Goal: Information Seeking & Learning: Find specific fact

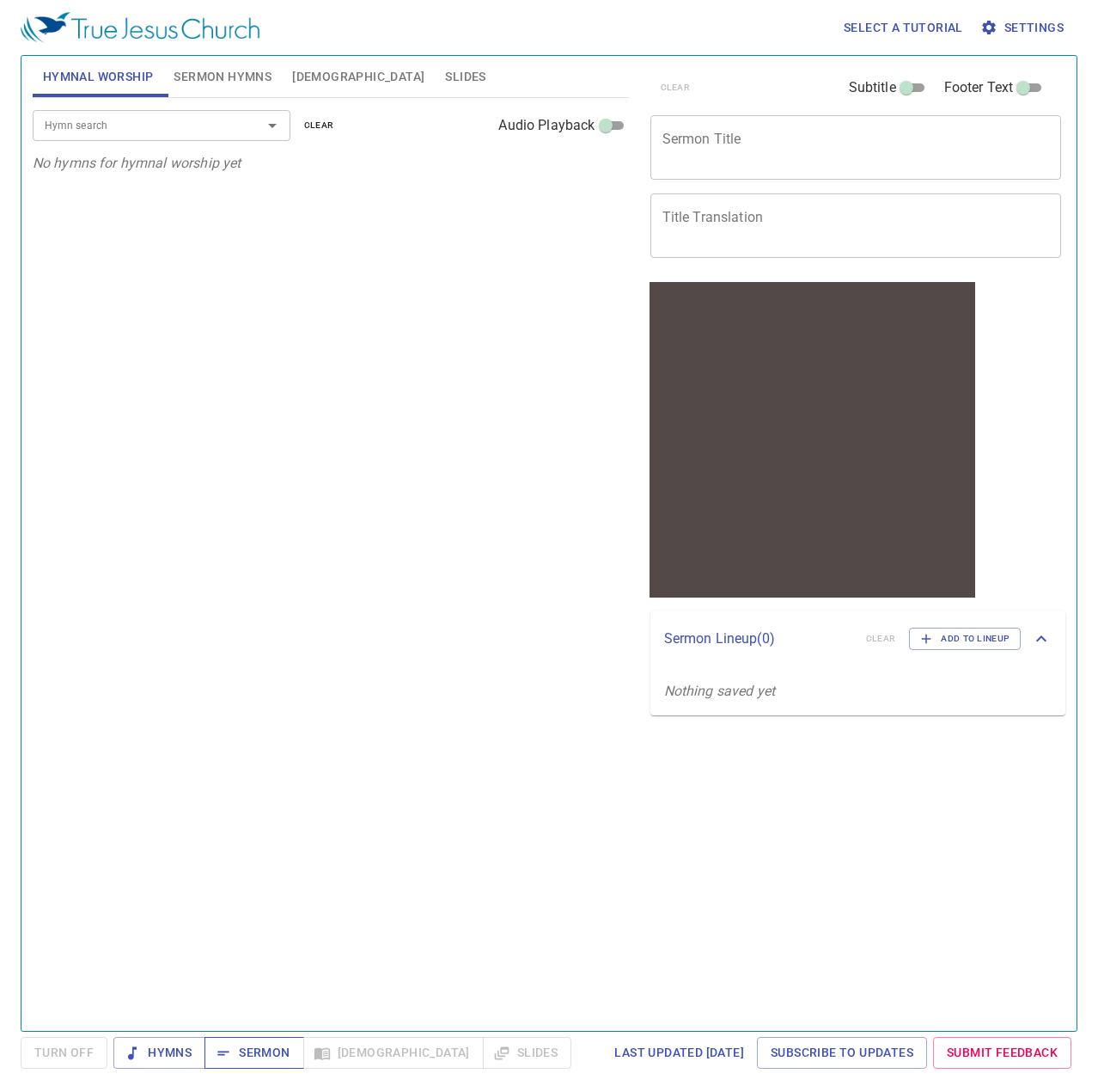
click at [236, 1049] on span "Sermon" at bounding box center [254, 1052] width 71 height 21
drag, startPoint x: 1039, startPoint y: 321, endPoint x: 1075, endPoint y: 345, distance: 43.3
click at [1042, 325] on div "clear Subtitle Footer Text Sermon Title x Sermon Title Title Translation x Titl…" at bounding box center [854, 537] width 436 height 975
click at [299, 80] on span "[DEMOGRAPHIC_DATA]" at bounding box center [358, 76] width 133 height 21
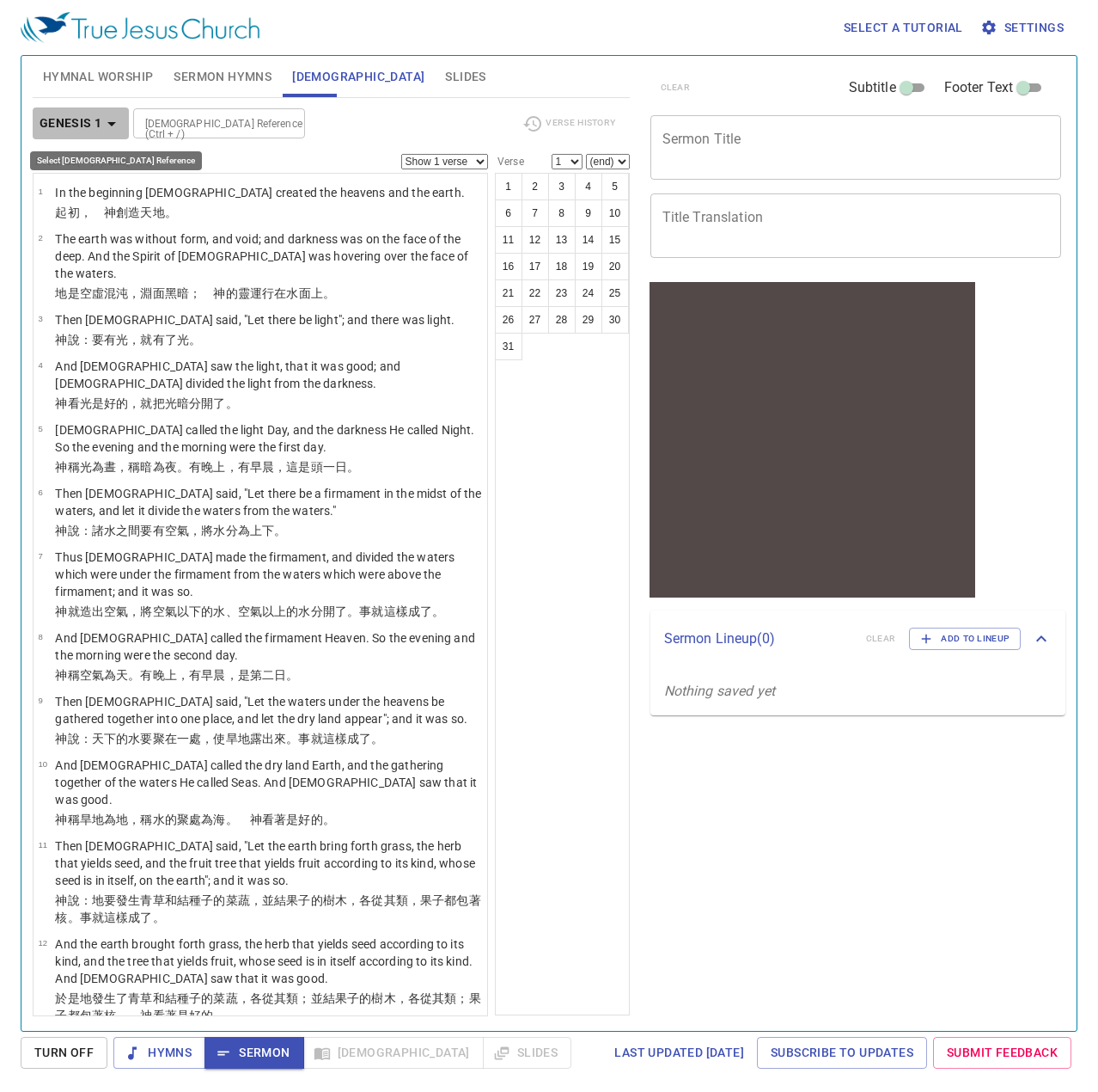
click at [96, 123] on b "Genesis 1" at bounding box center [70, 123] width 63 height 21
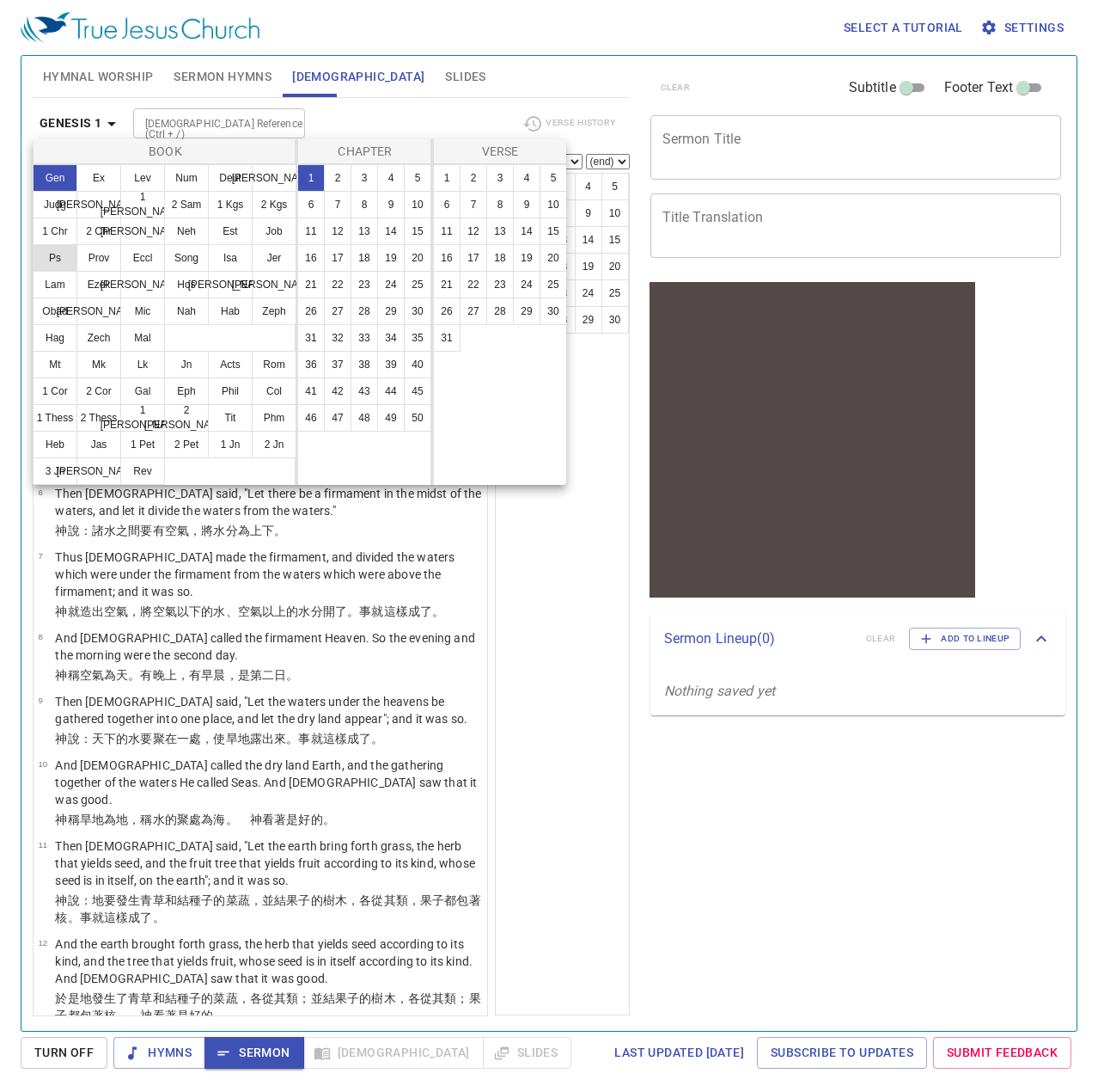
click at [70, 253] on button "Ps" at bounding box center [55, 258] width 45 height 27
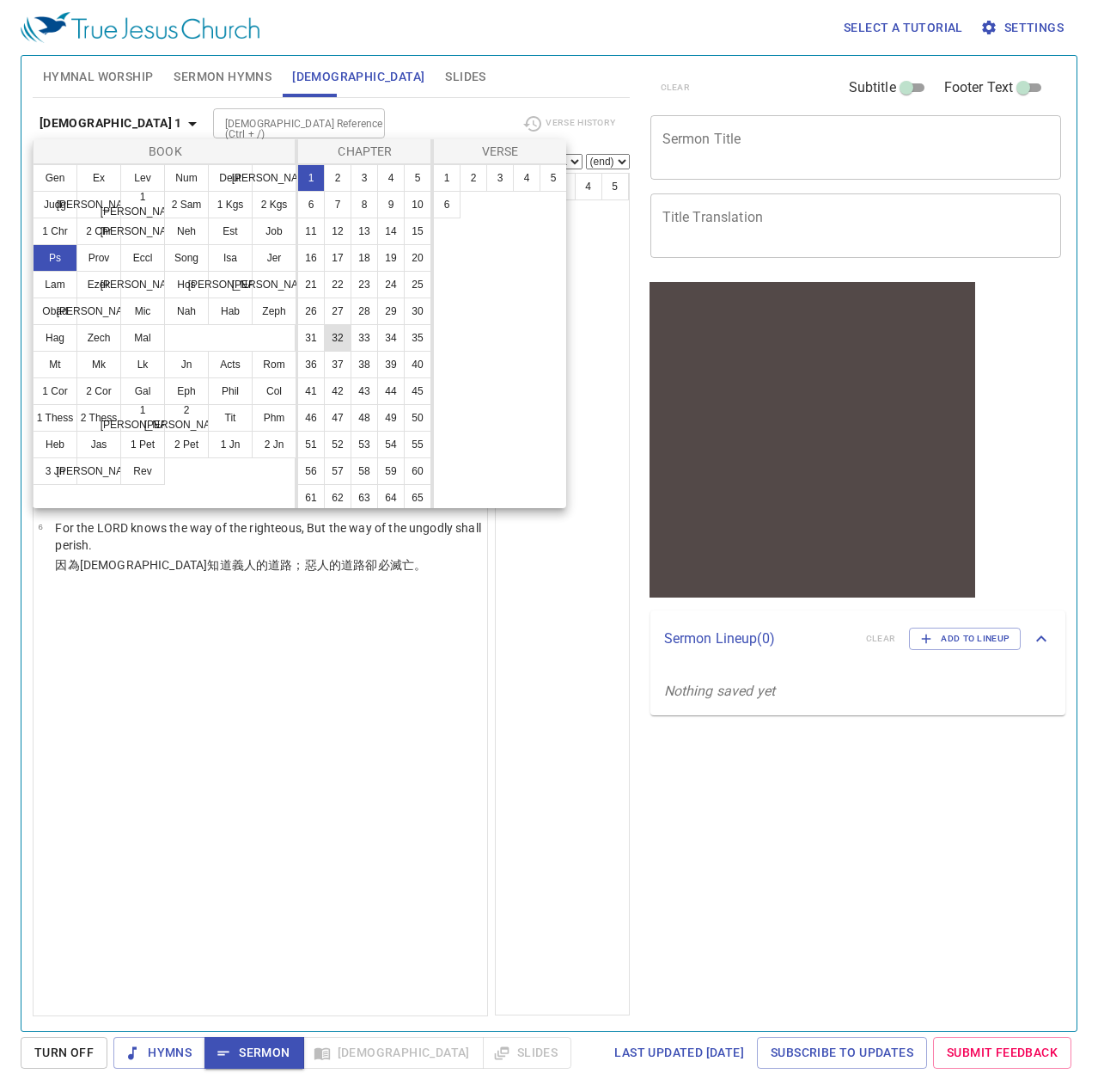
click at [351, 351] on button "32" at bounding box center [337, 337] width 27 height 27
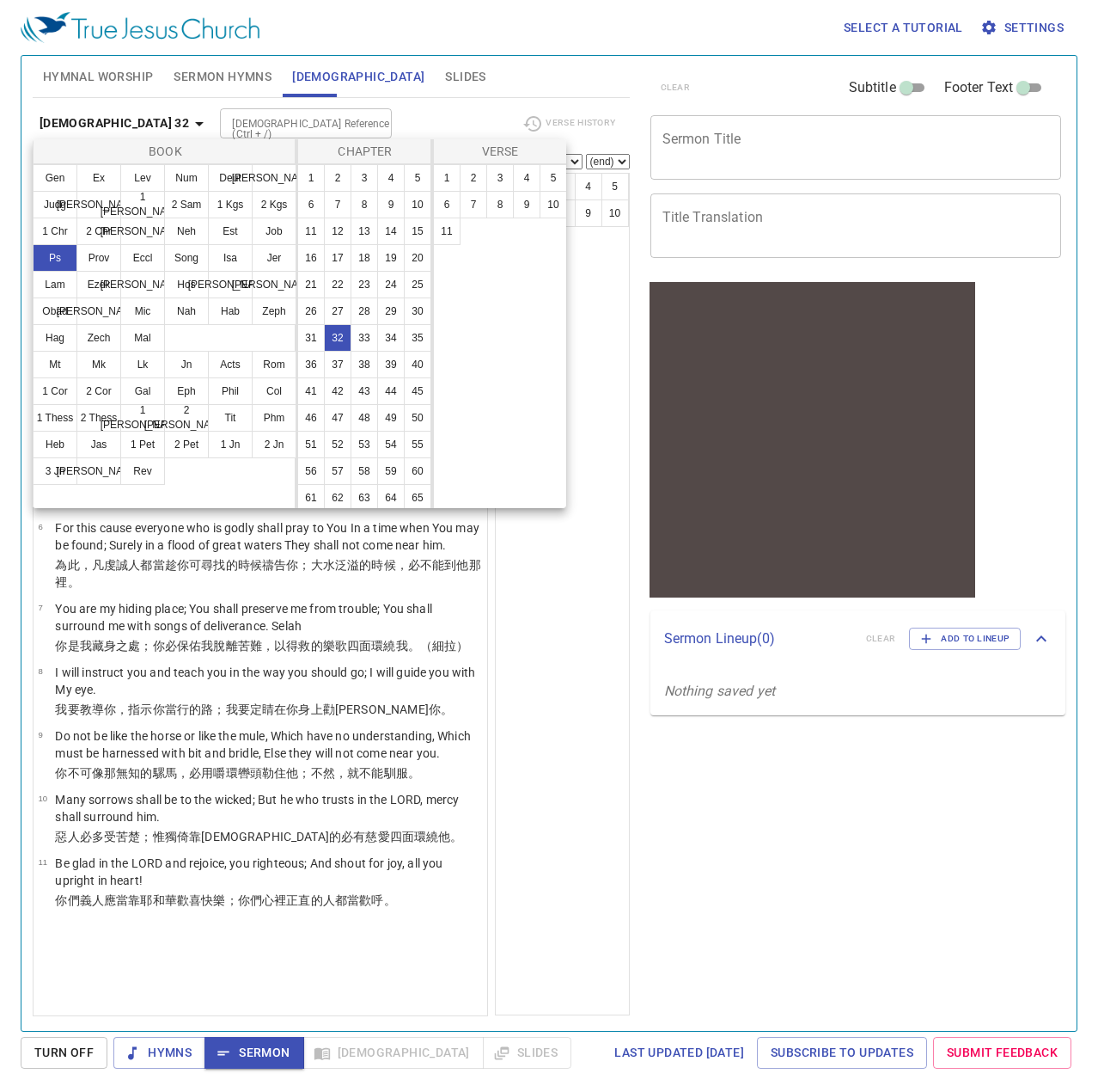
drag, startPoint x: 647, startPoint y: 755, endPoint x: 623, endPoint y: 747, distance: 25.3
click at [647, 755] on div at bounding box center [549, 546] width 1098 height 1092
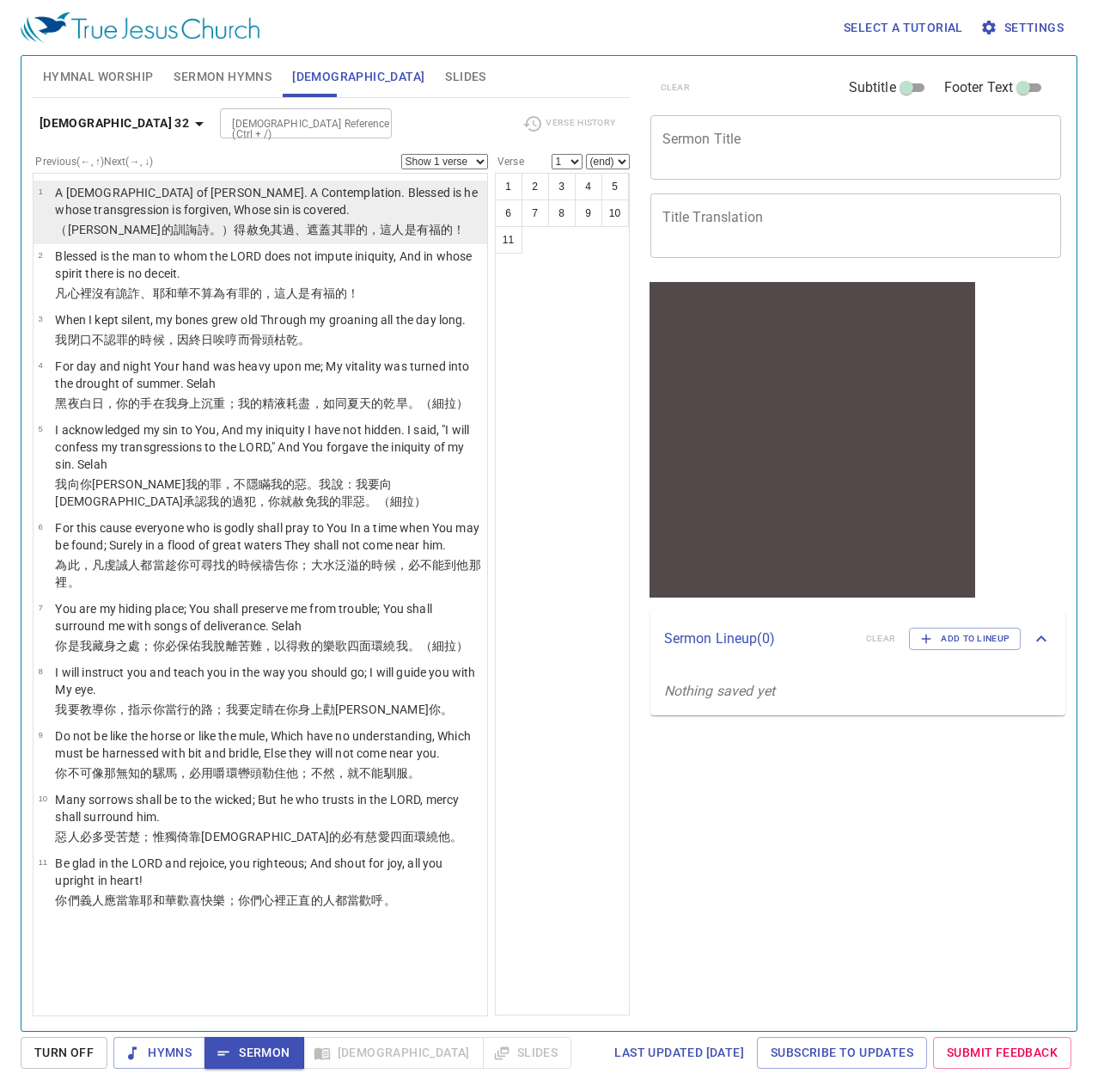
drag, startPoint x: 125, startPoint y: 207, endPoint x: 135, endPoint y: 209, distance: 10.2
click at [125, 207] on p "A [DEMOGRAPHIC_DATA] of [PERSON_NAME]. A Contemplation. Blessed is he whose tra…" at bounding box center [268, 201] width 427 height 35
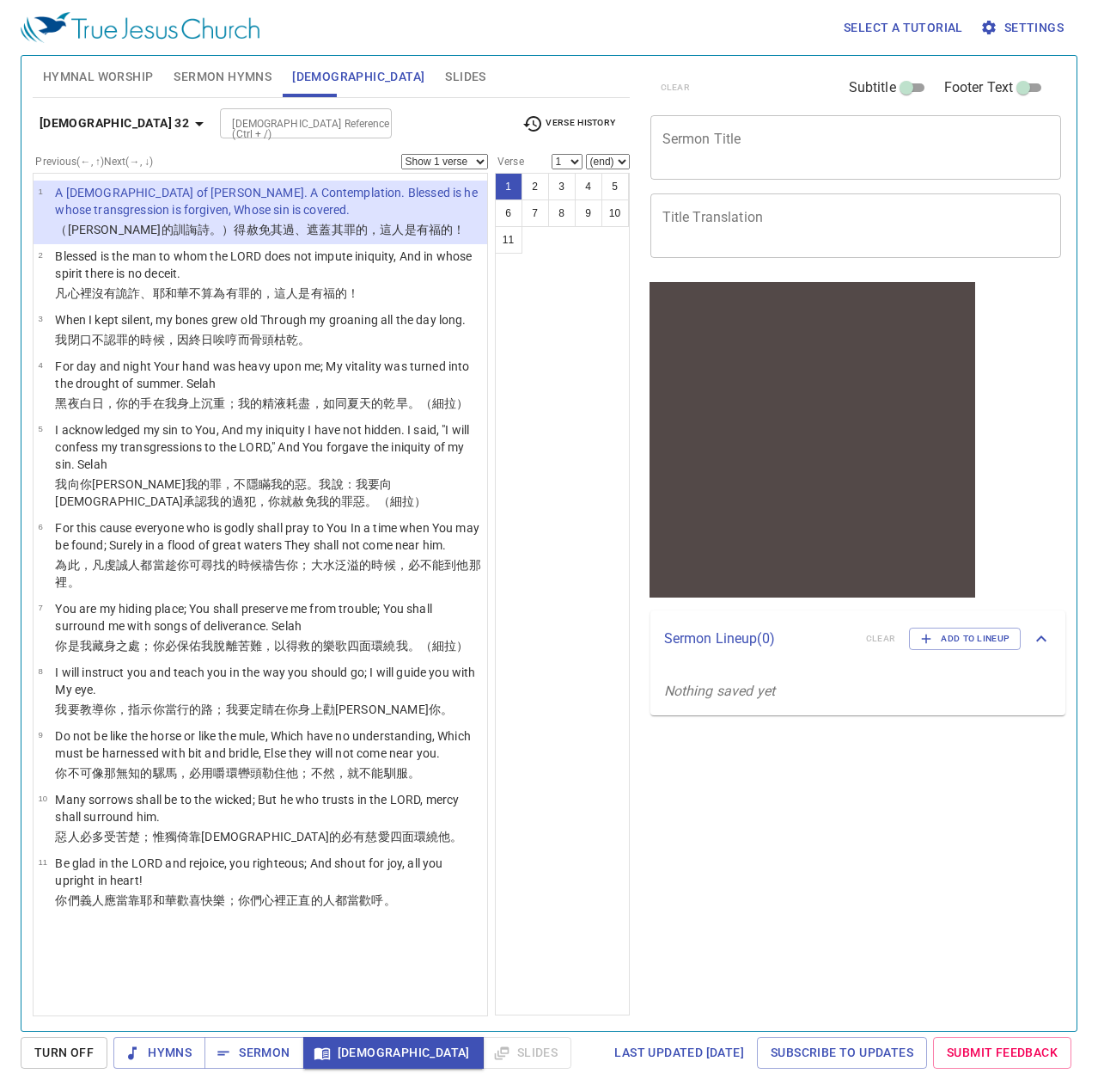
drag, startPoint x: 200, startPoint y: 214, endPoint x: 200, endPoint y: 231, distance: 17.0
click at [200, 214] on p "A [DEMOGRAPHIC_DATA] of [PERSON_NAME]. A Contemplation. Blessed is he whose tra…" at bounding box center [268, 201] width 427 height 35
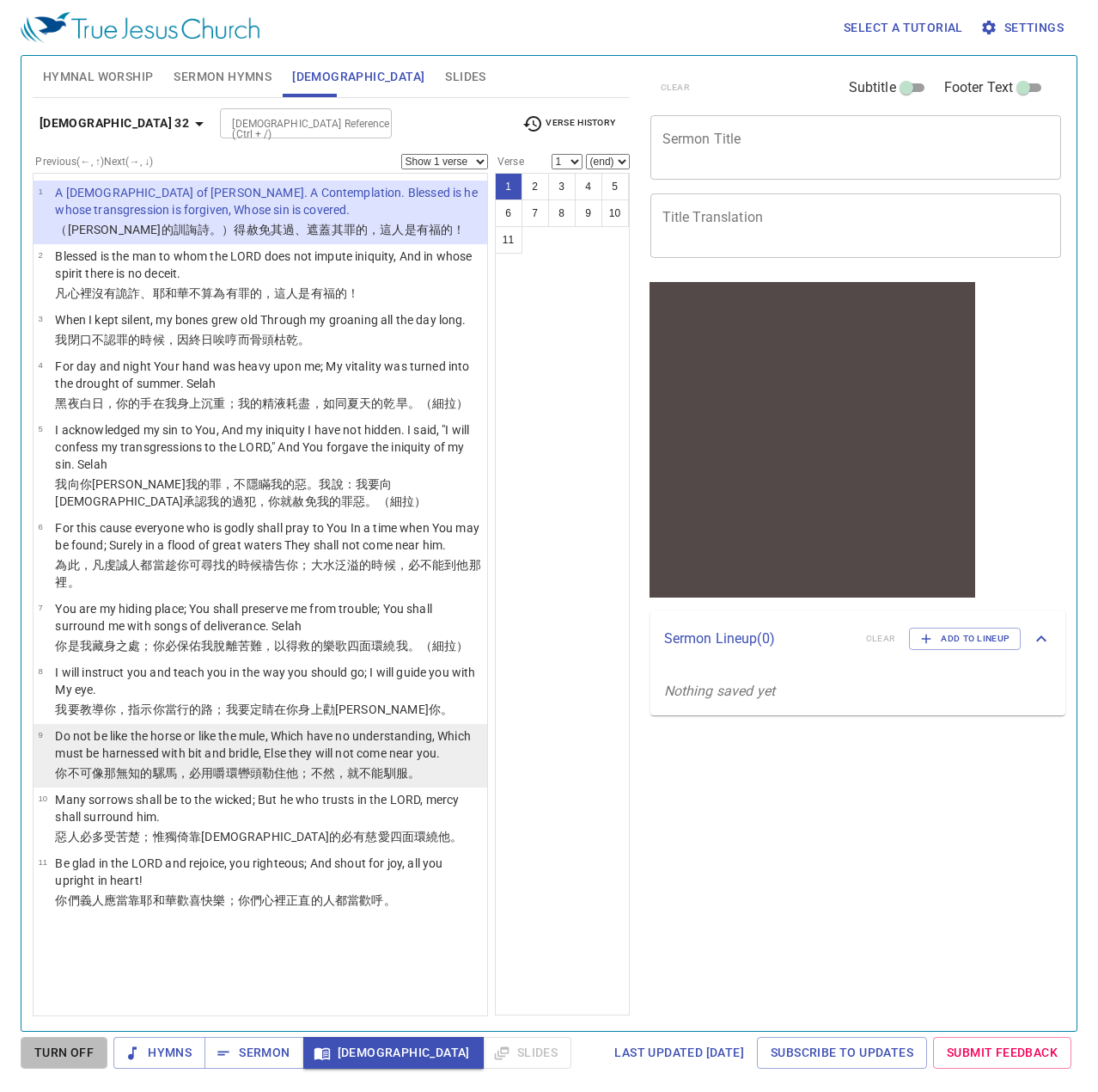
drag, startPoint x: 71, startPoint y: 1045, endPoint x: 135, endPoint y: 768, distance: 284.3
click at [71, 1045] on span "Turn Off" at bounding box center [64, 1052] width 59 height 21
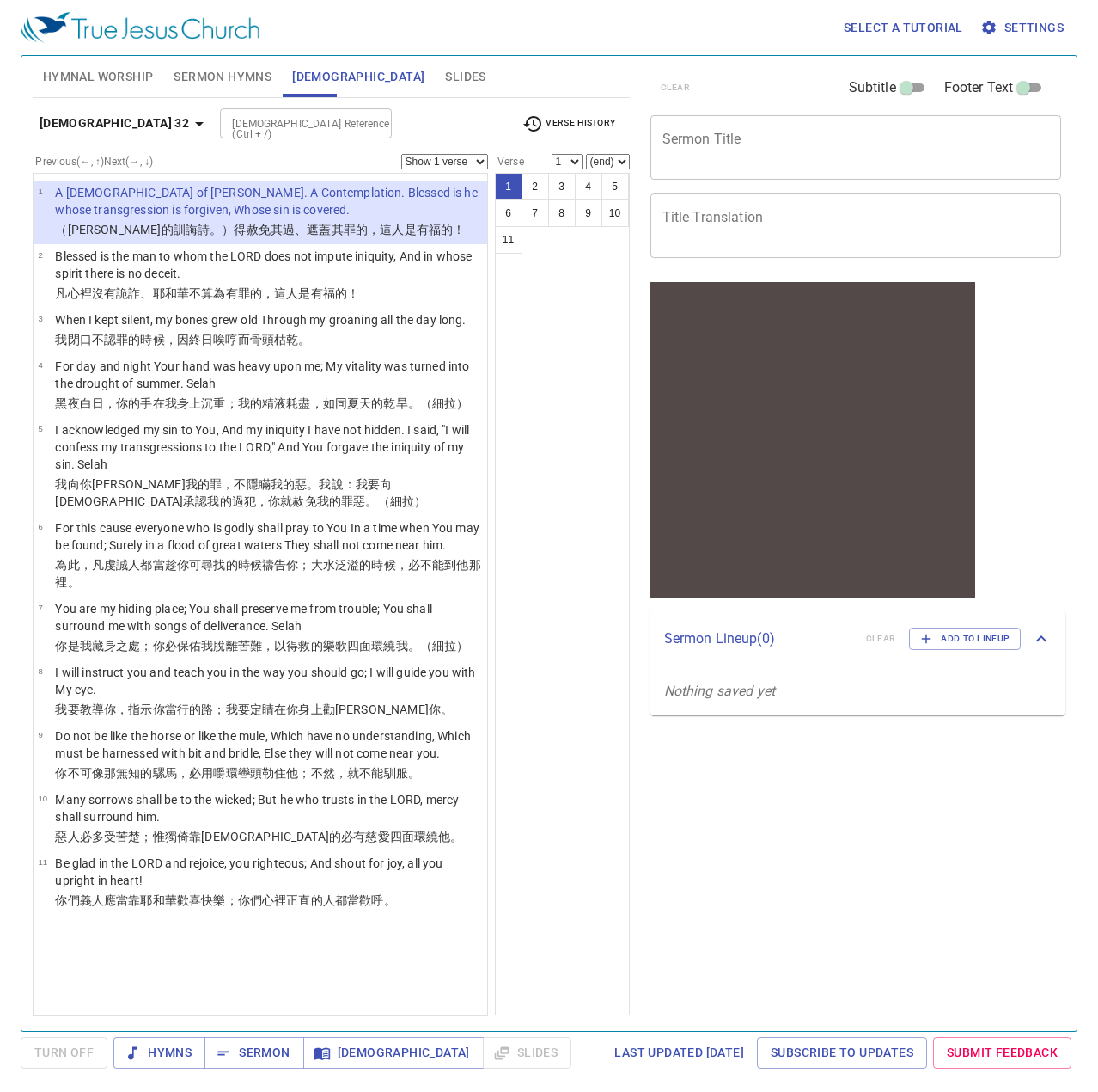
click at [272, 218] on p "A Psalm of David. A Contemplation. Blessed is he whose transgression is forgive…" at bounding box center [268, 201] width 427 height 35
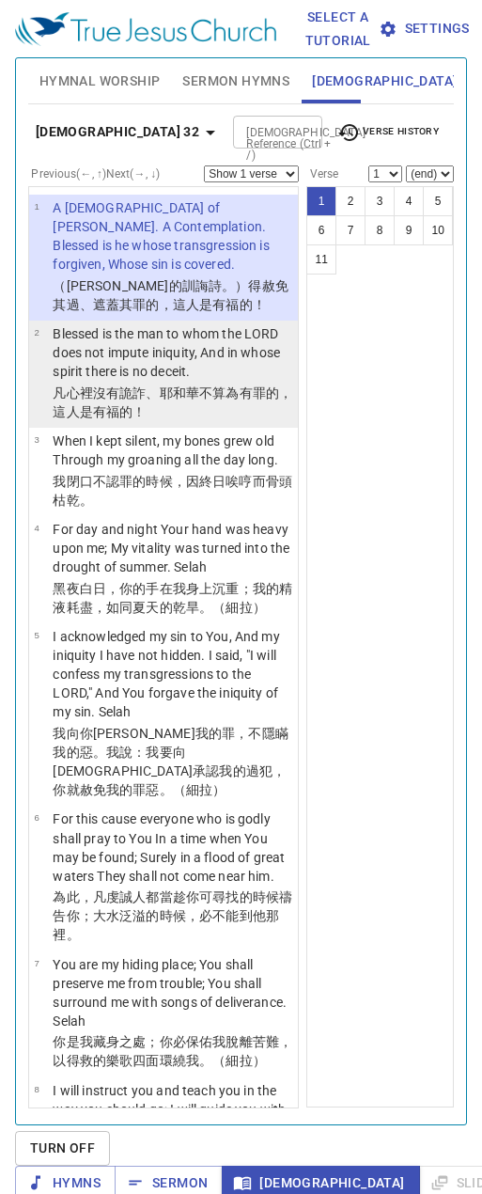
click at [134, 378] on p "Blessed is the man to whom the LORD does not impute iniquity, And in whose spir…" at bounding box center [173, 352] width 240 height 56
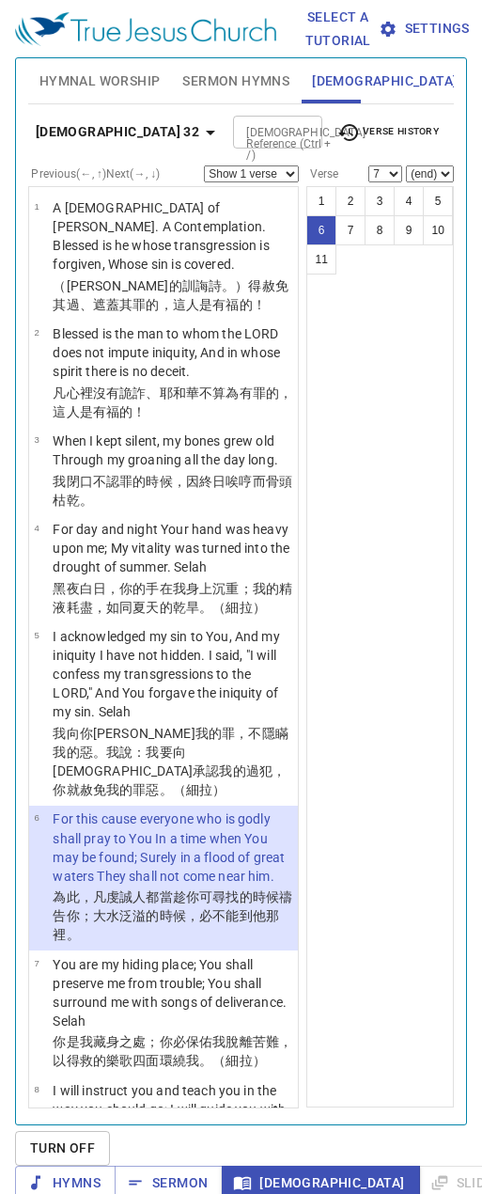
scroll to position [63, 0]
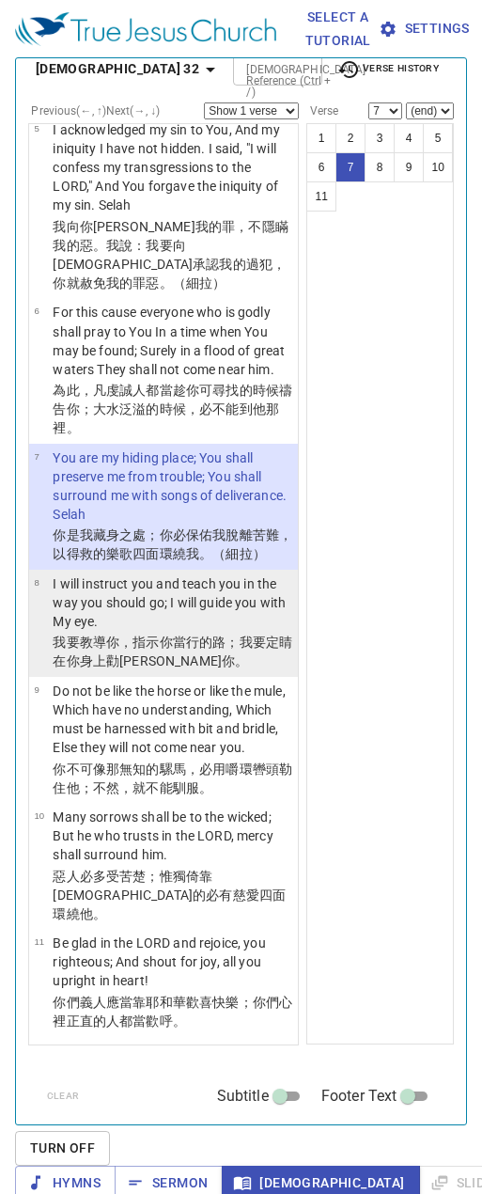
click at [109, 633] on td "I will instruct you and teach you in the way you should go; I will guide you wi…" at bounding box center [173, 603] width 240 height 59
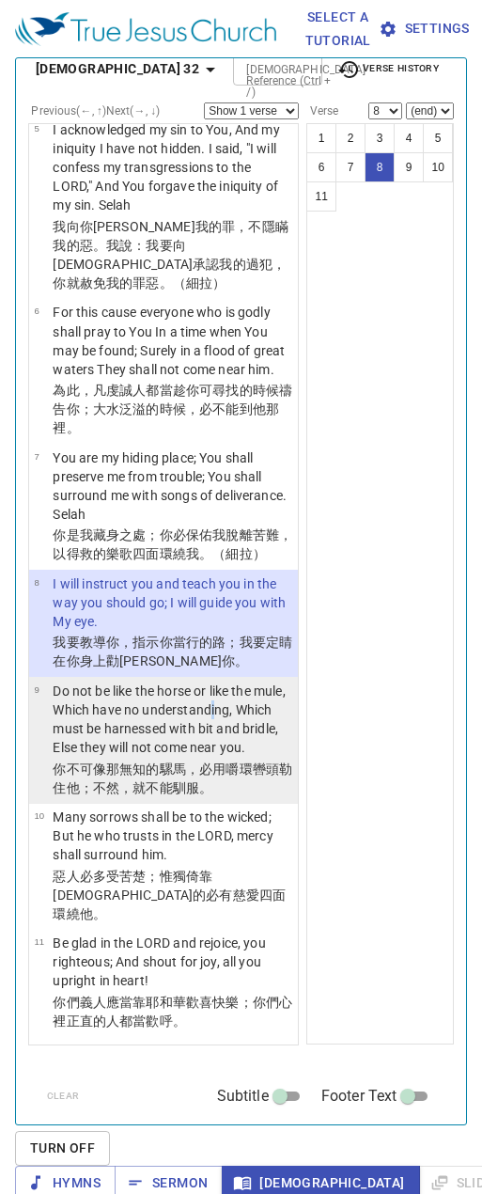
click at [120, 757] on p "Do not be like the horse or like the mule, Which have no understanding, Which m…" at bounding box center [173, 718] width 240 height 75
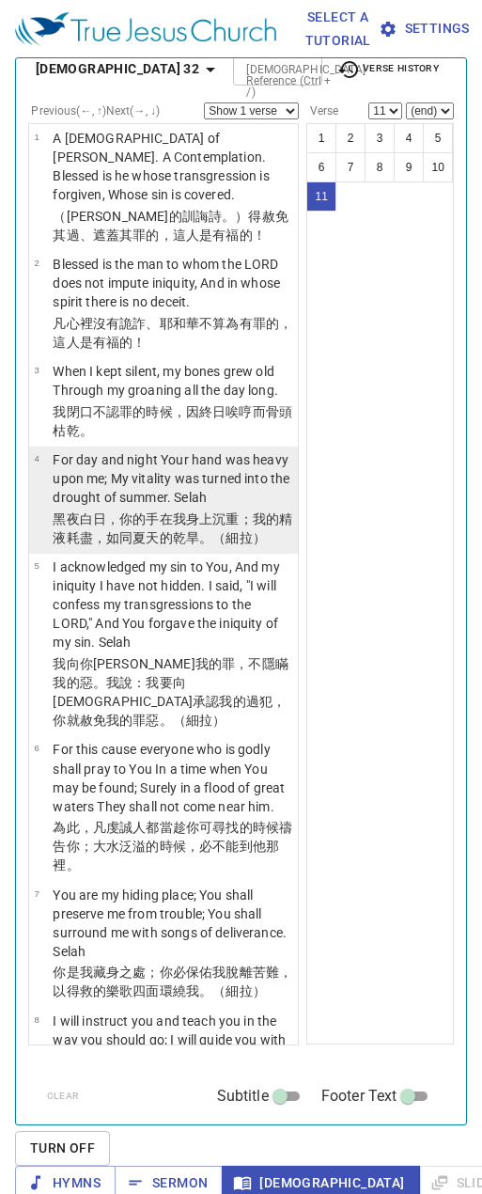
scroll to position [0, 0]
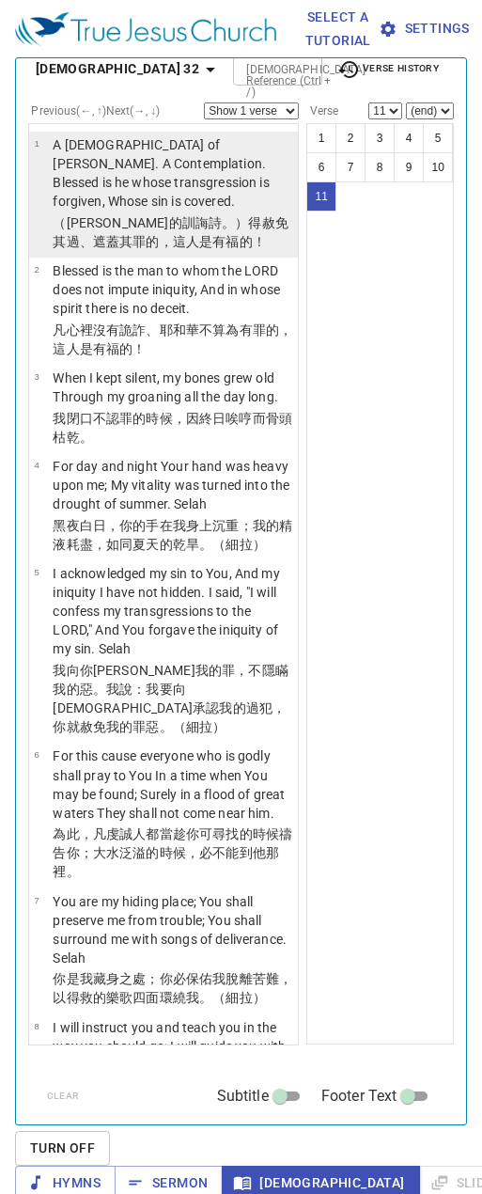
click at [59, 198] on p "A [DEMOGRAPHIC_DATA] of [PERSON_NAME]. A Contemplation. Blessed is he whose tra…" at bounding box center [173, 172] width 240 height 75
select select "1"
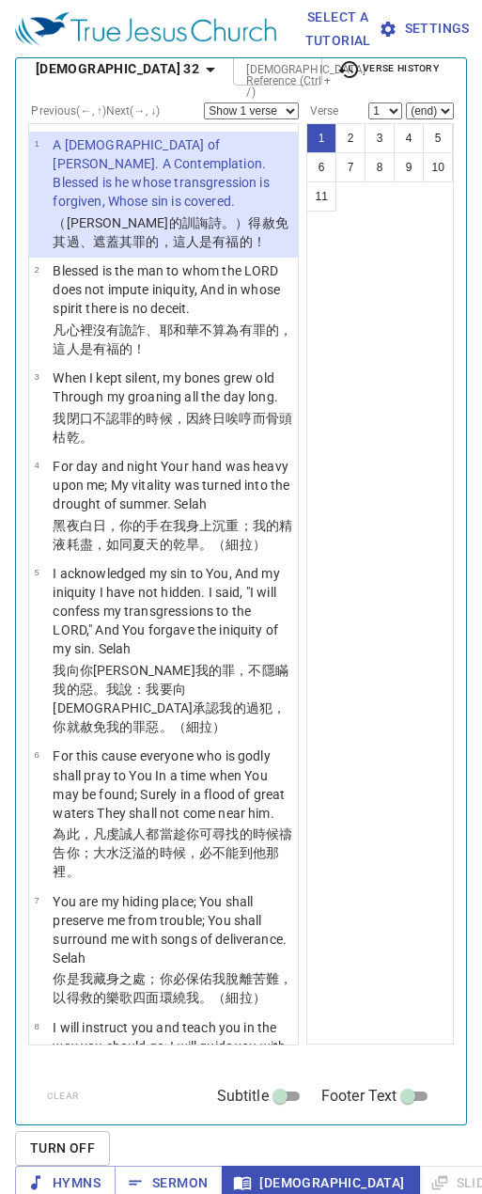
click at [264, 109] on select "Show 1 verse Show 2 verses Show 3 verses Show 4 verses Show 5 verses" at bounding box center [251, 110] width 95 height 17
select select "2"
click at [204, 102] on select "Show 1 verse Show 2 verses Show 3 verses Show 4 verses Show 5 verses" at bounding box center [251, 110] width 95 height 17
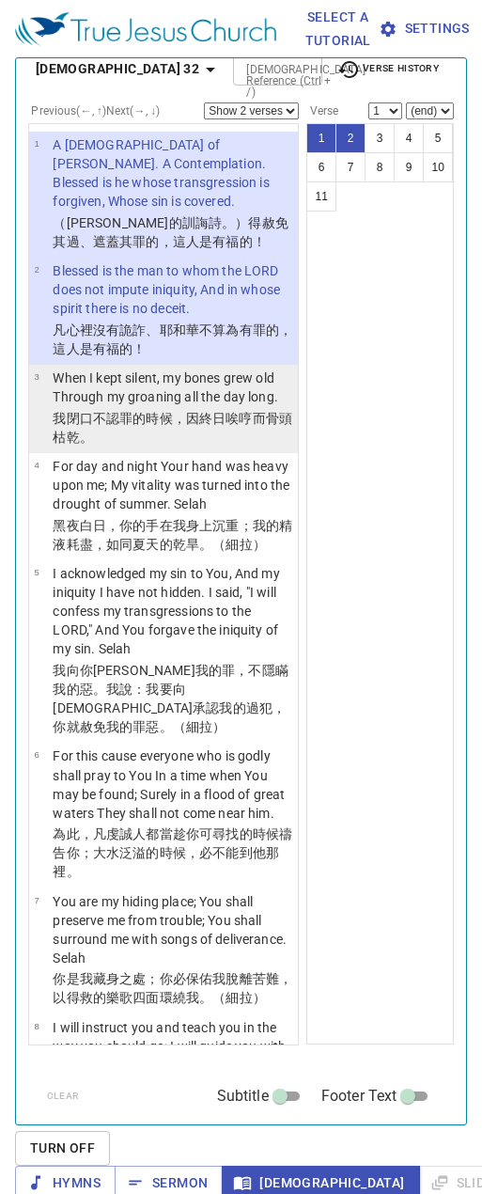
click at [56, 406] on p "When I kept silent, my bones grew old Through my groaning all the day long." at bounding box center [173, 387] width 240 height 38
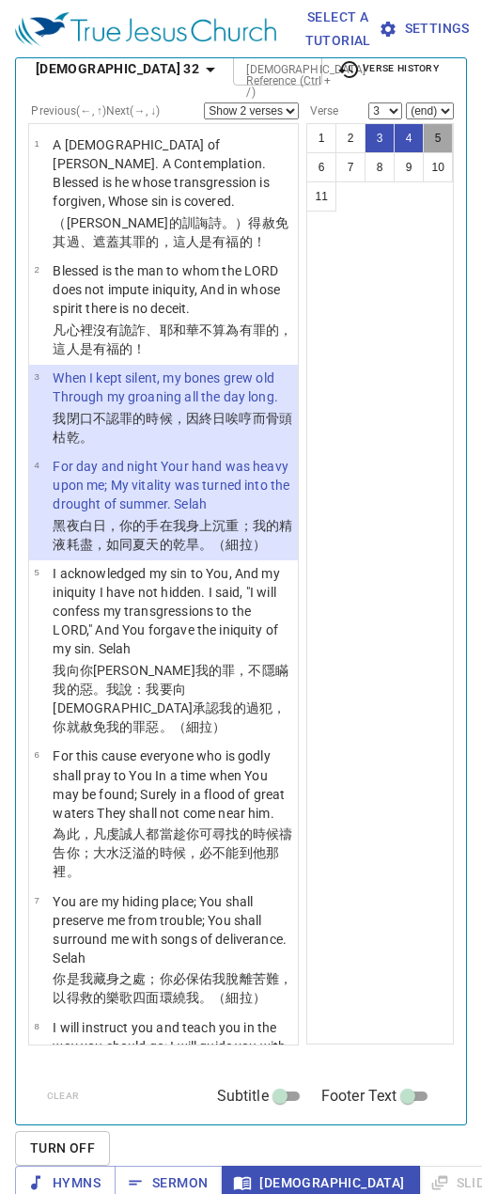
click at [423, 133] on button "5" at bounding box center [438, 138] width 30 height 30
select select "5"
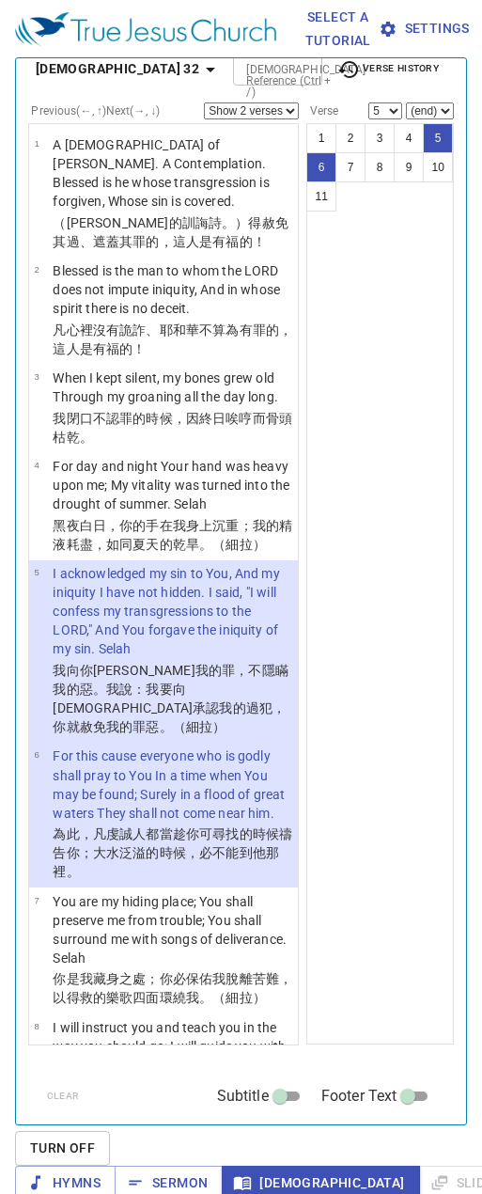
click at [269, 110] on select "Show 1 verse Show 2 verses Show 3 verses Show 4 verses Show 5 verses" at bounding box center [251, 110] width 95 height 17
select select "1"
click at [204, 102] on select "Show 1 verse Show 2 verses Show 3 verses Show 4 verses Show 5 verses" at bounding box center [251, 110] width 95 height 17
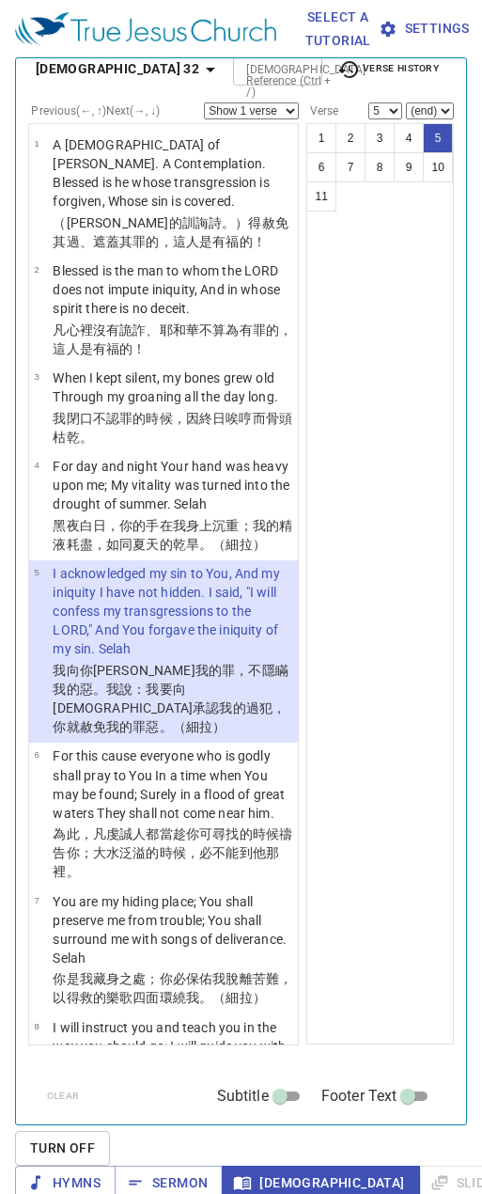
drag, startPoint x: 133, startPoint y: 933, endPoint x: 181, endPoint y: 726, distance: 212.2
click at [133, 881] on p "為此，凡虔誠人 都當趁你可尋找 的時候 禱告 你；大 水 泛溢 的時候，必不能到 他那裡。" at bounding box center [173, 852] width 240 height 56
select select "6"
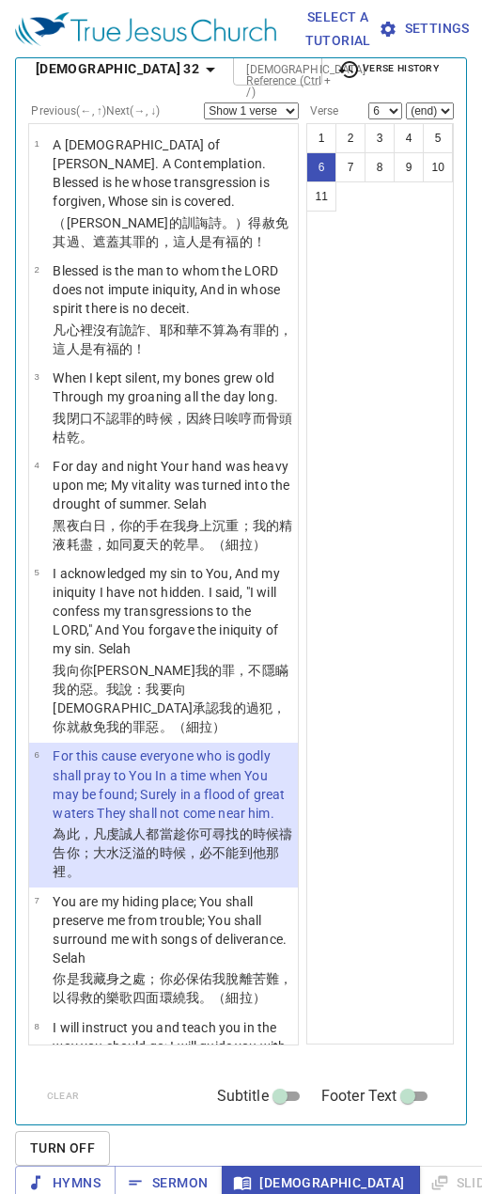
click at [258, 115] on select "Show 1 verse Show 2 verses Show 3 verses Show 4 verses Show 5 verses" at bounding box center [251, 110] width 95 height 17
click at [225, 111] on select "Show 1 verse Show 2 verses Show 3 verses Show 4 verses Show 5 verses" at bounding box center [251, 110] width 95 height 17
select select "2"
click at [204, 102] on select "Show 1 verse Show 2 verses Show 3 verses Show 4 verses Show 5 verses" at bounding box center [251, 110] width 95 height 17
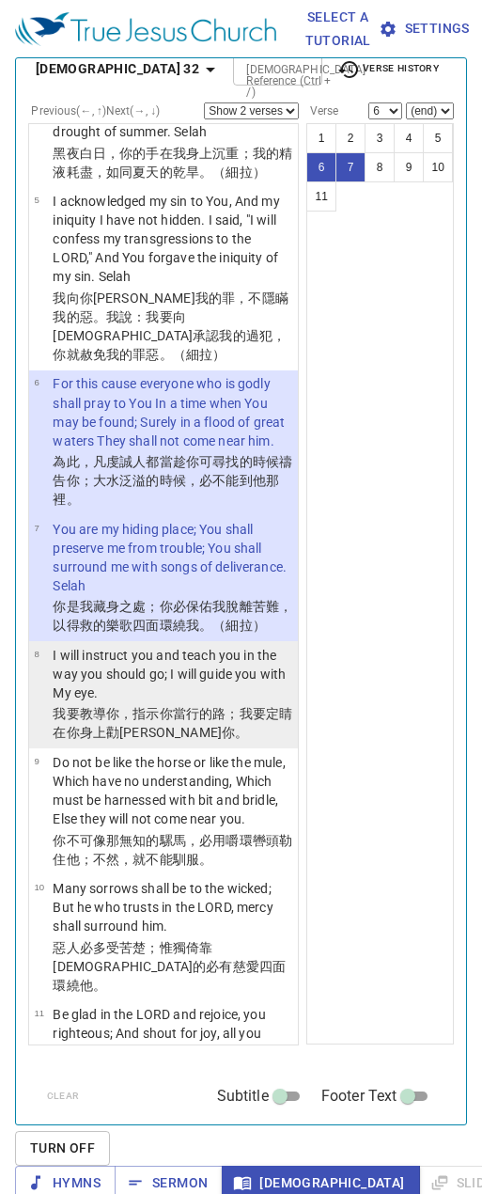
scroll to position [376, 0]
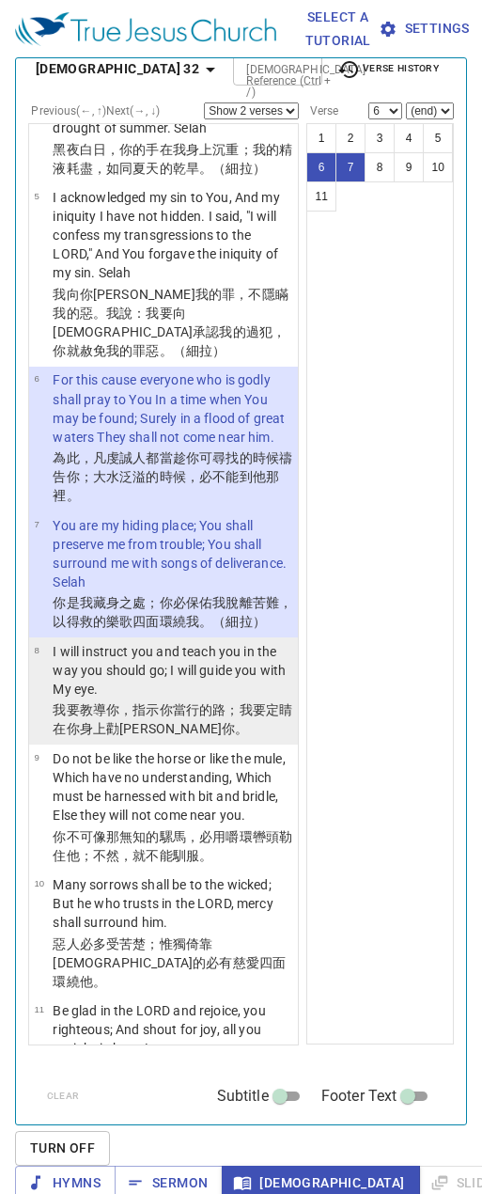
click at [159, 698] on p "I will instruct you and teach you in the way you should go; I will guide you wi…" at bounding box center [173, 670] width 240 height 56
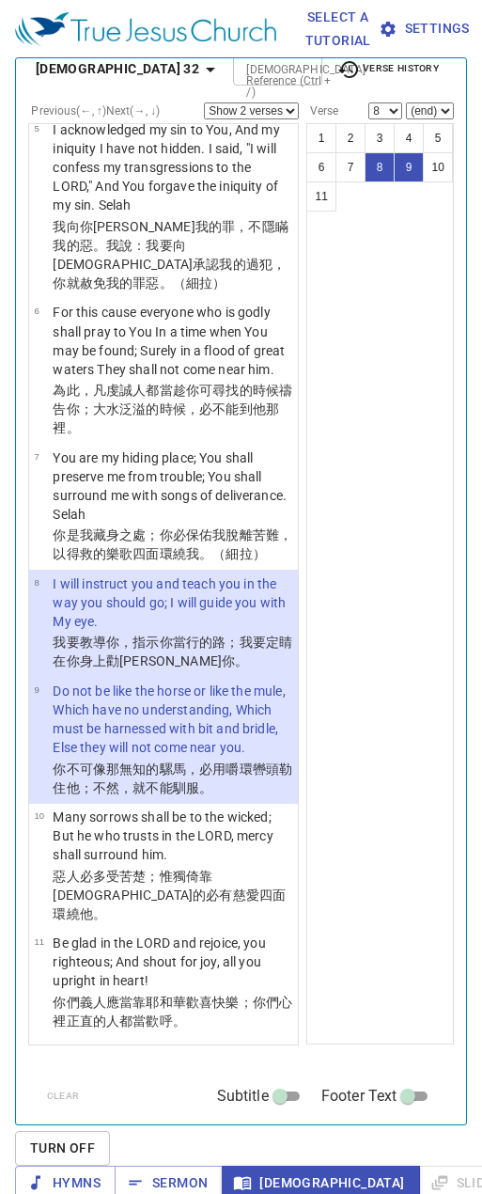
scroll to position [556, 0]
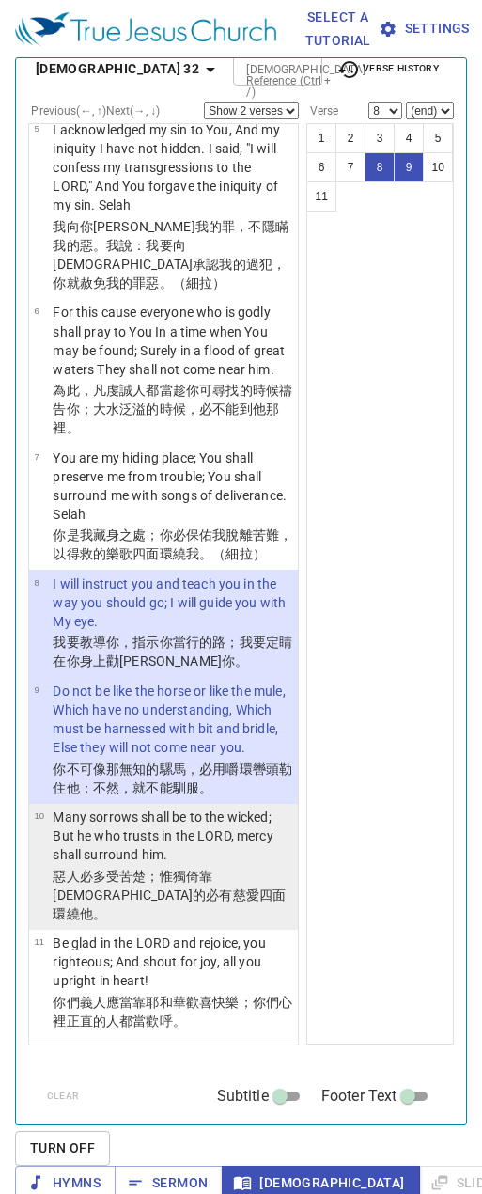
click at [156, 864] on p "Many sorrows shall be to the wicked; But he who trusts in the LORD, mercy shall…" at bounding box center [173, 835] width 240 height 56
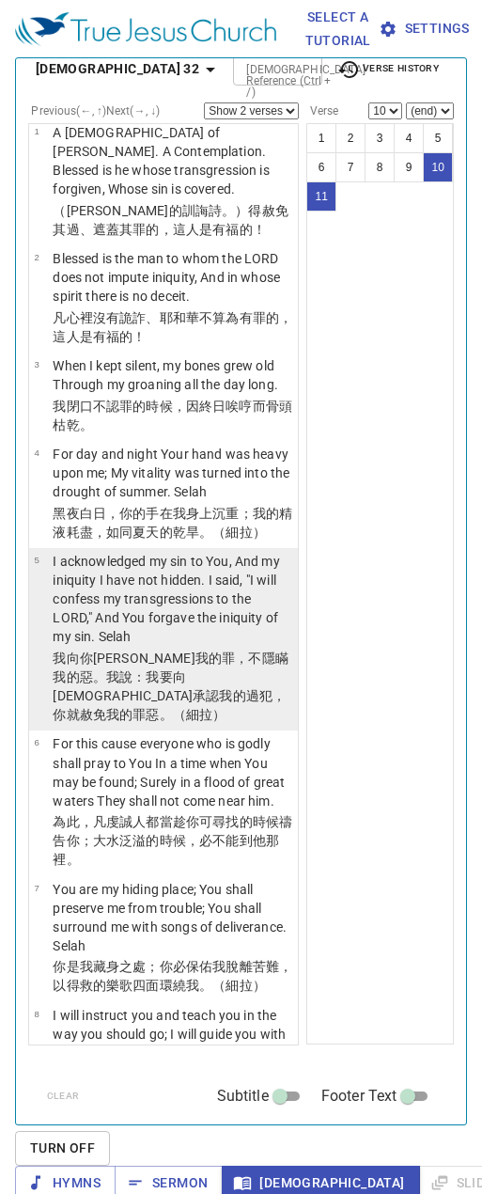
scroll to position [0, 0]
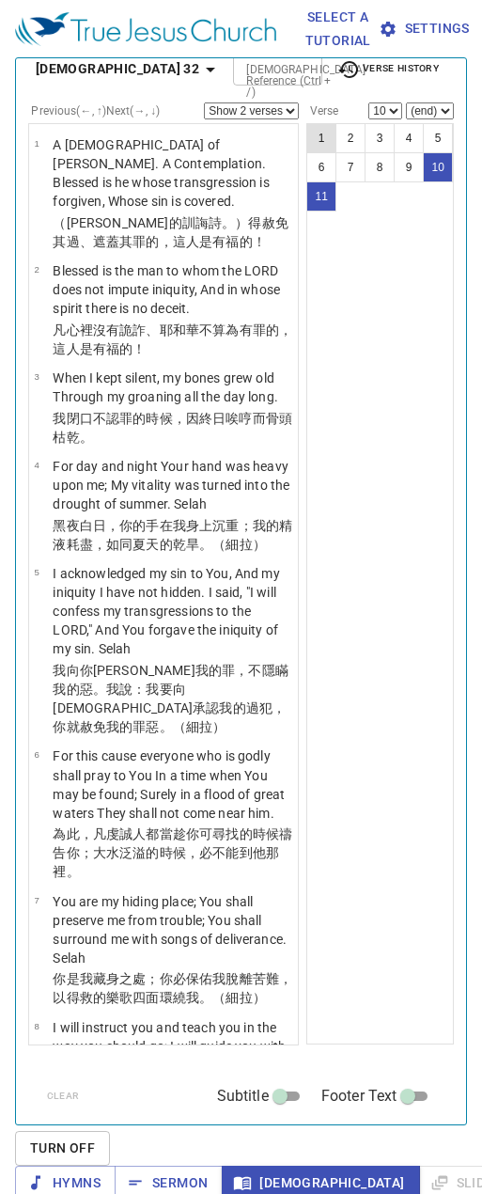
click at [313, 124] on button "1" at bounding box center [321, 138] width 30 height 30
select select "1"
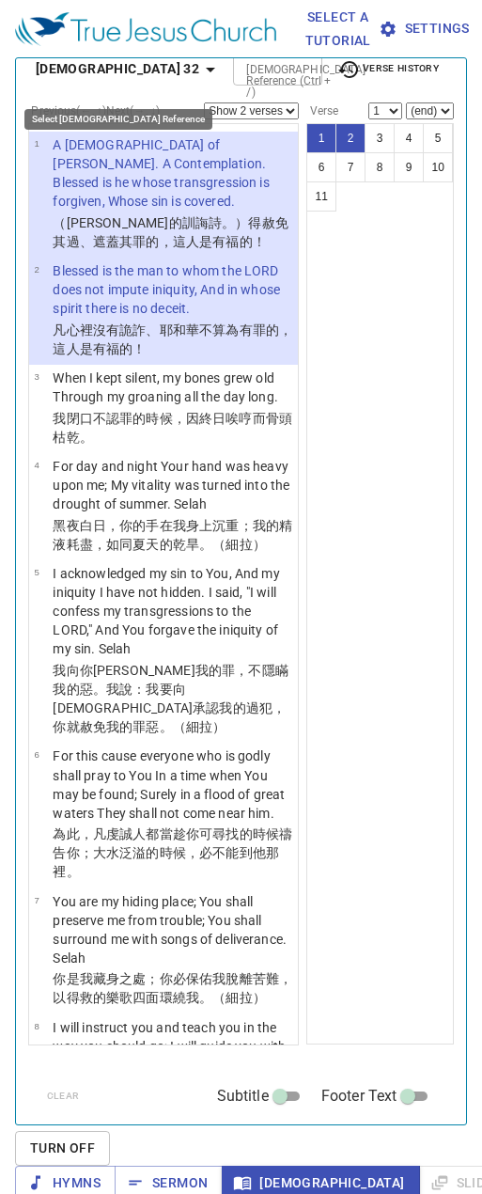
click at [60, 74] on b "[DEMOGRAPHIC_DATA] 32" at bounding box center [118, 68] width 164 height 23
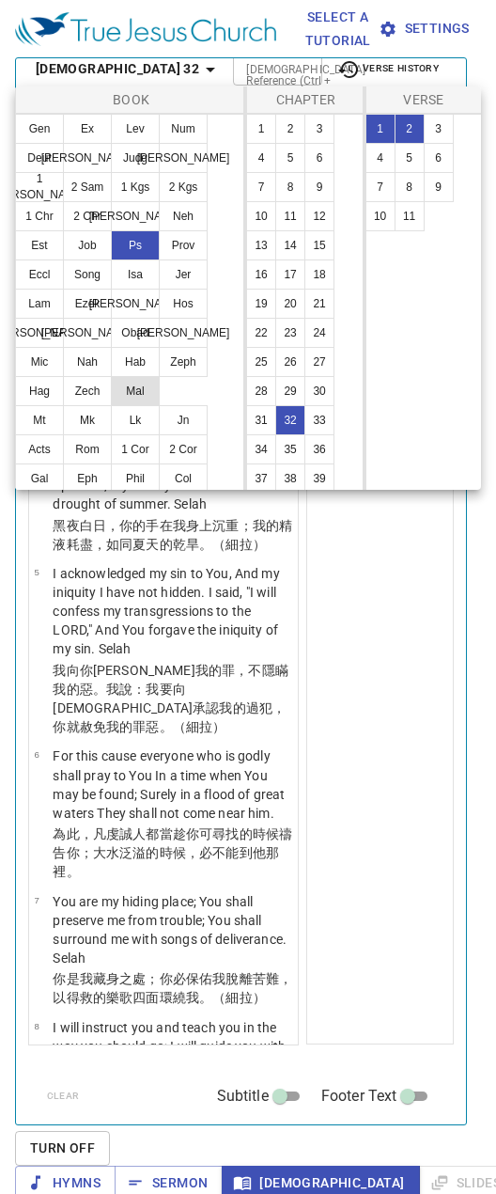
click at [85, 446] on button "Rom" at bounding box center [87, 449] width 49 height 30
select select "1"
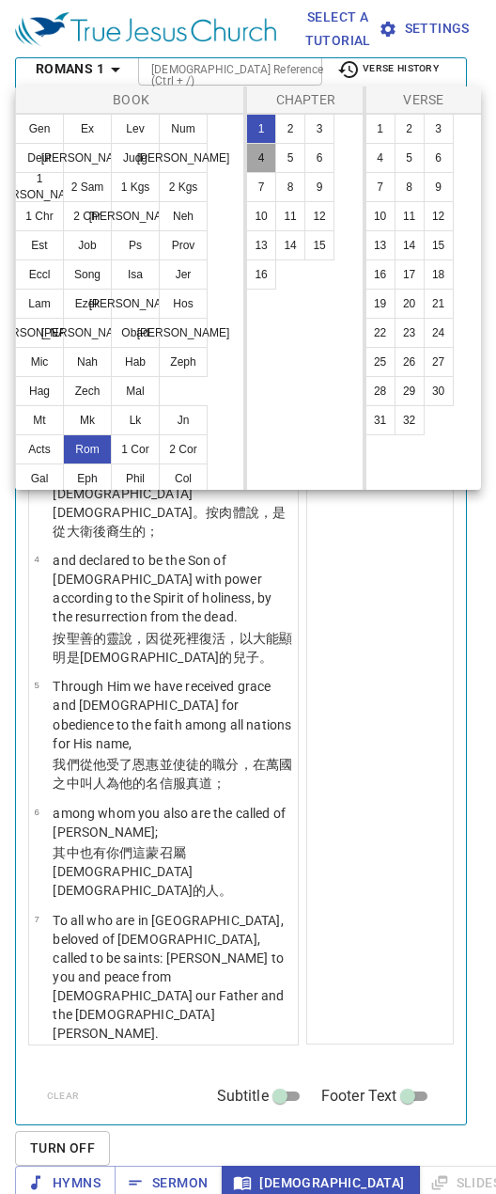
drag, startPoint x: 259, startPoint y: 148, endPoint x: 274, endPoint y: 164, distance: 21.9
click at [259, 148] on button "4" at bounding box center [261, 158] width 30 height 30
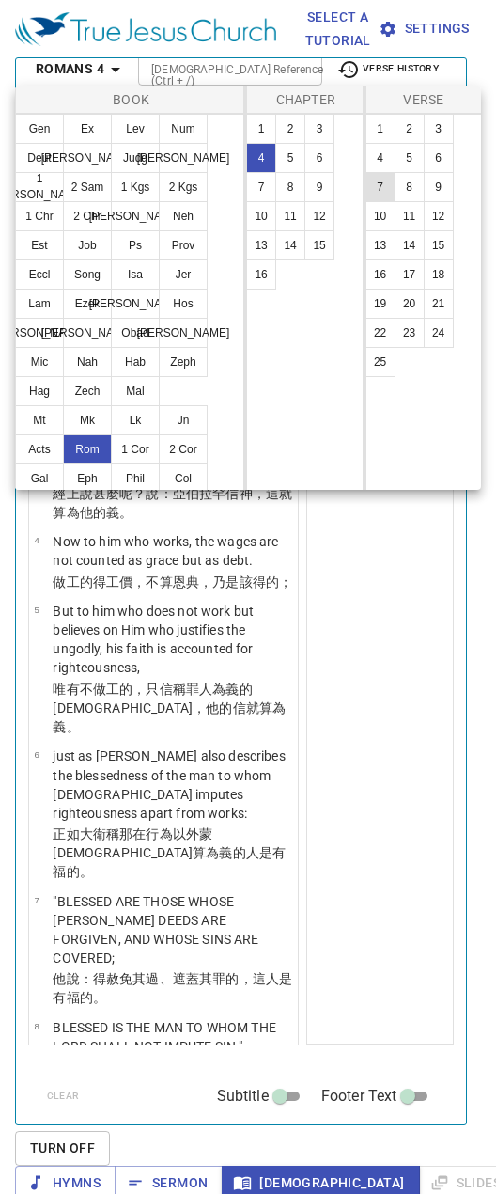
click at [377, 183] on button "7" at bounding box center [381, 187] width 30 height 30
select select "7"
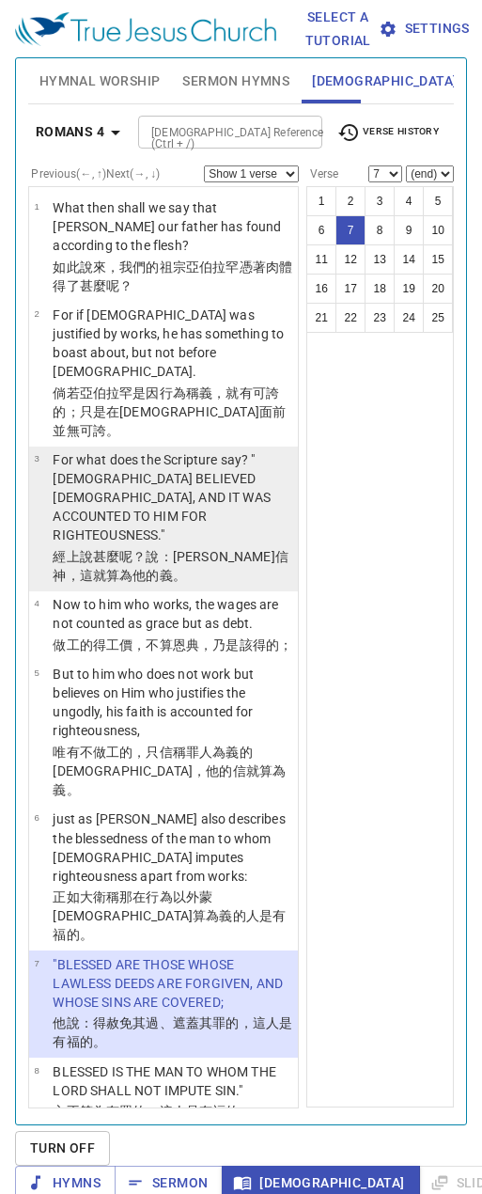
click at [164, 480] on p "For what does the Scripture say? "[PERSON_NAME] BELIEVED [DEMOGRAPHIC_DATA], AN…" at bounding box center [173, 497] width 240 height 94
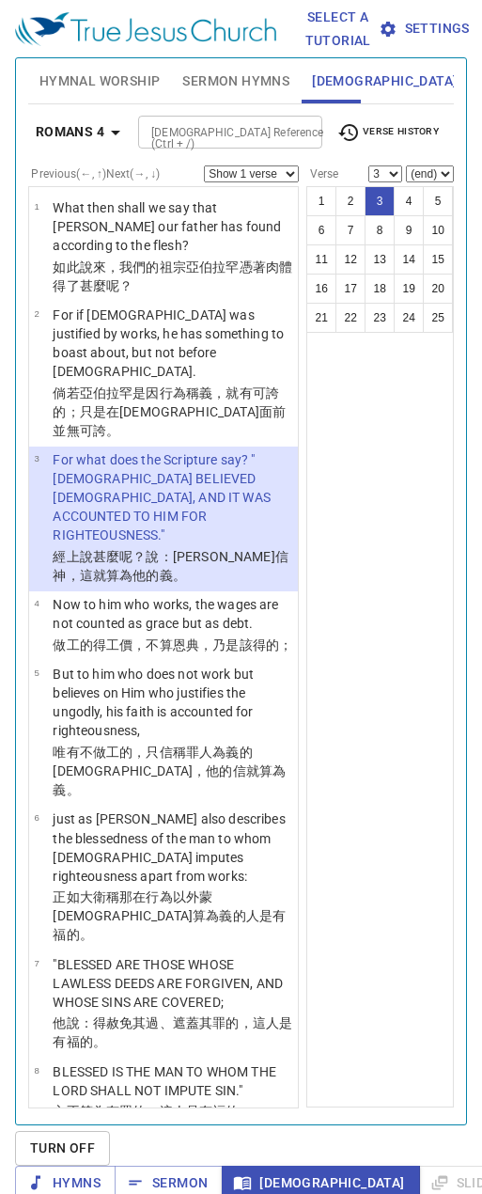
click at [71, 139] on b "Romans 4" at bounding box center [70, 131] width 69 height 23
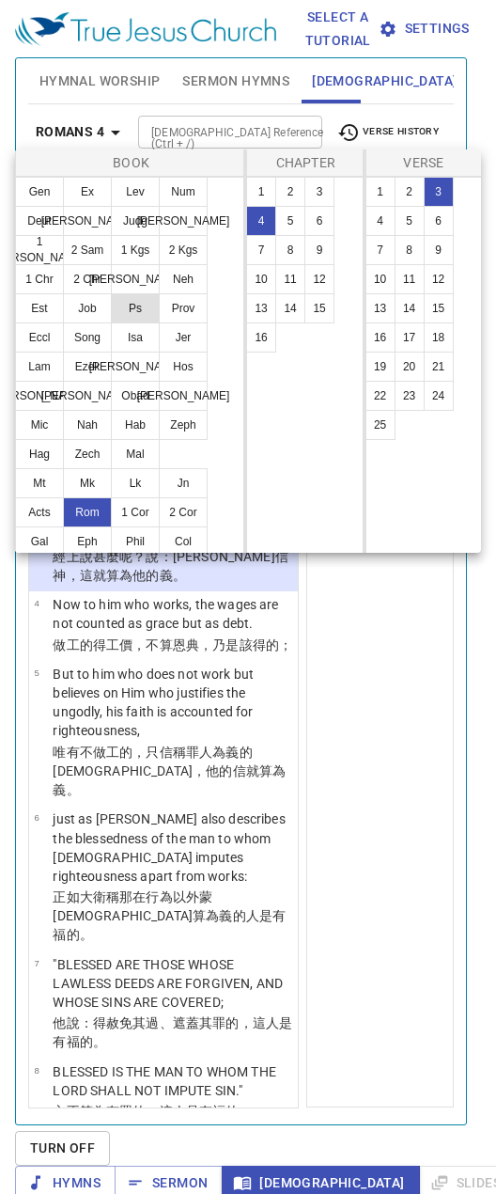
click at [135, 311] on button "Ps" at bounding box center [135, 308] width 49 height 30
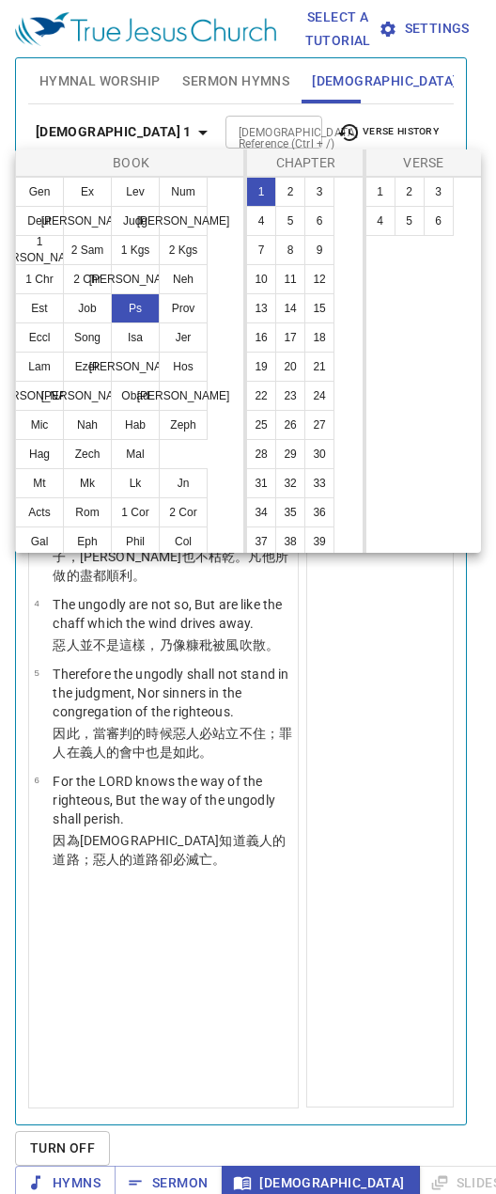
drag, startPoint x: 290, startPoint y: 486, endPoint x: 410, endPoint y: 314, distance: 209.3
click at [290, 486] on button "32" at bounding box center [290, 483] width 30 height 30
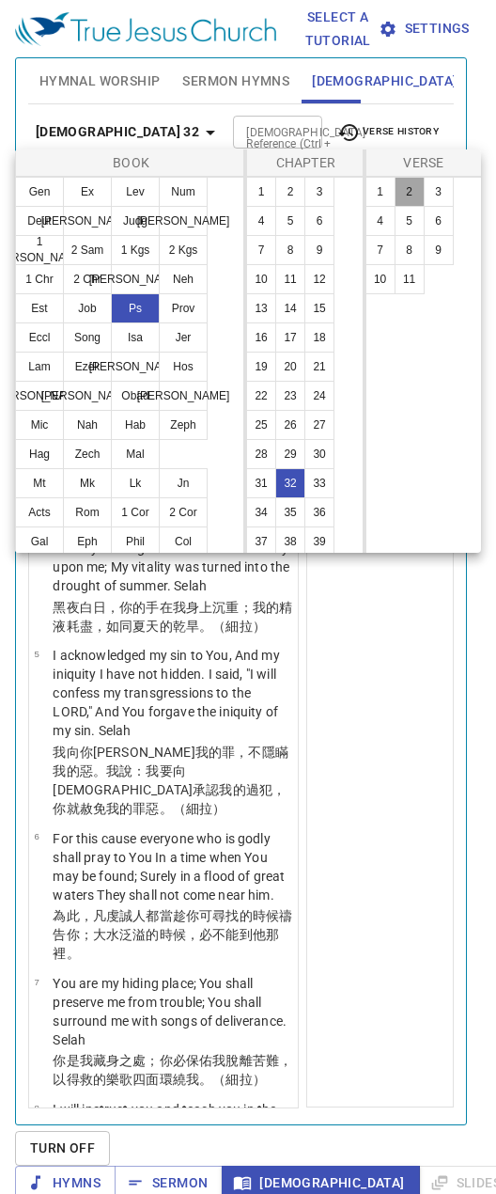
click at [412, 191] on button "2" at bounding box center [410, 192] width 30 height 30
select select "2"
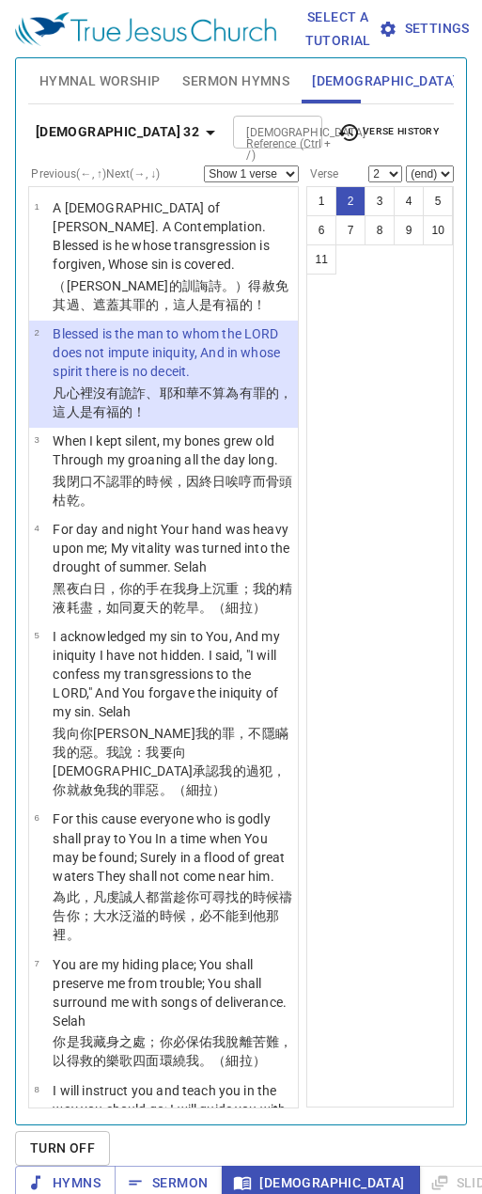
click at [199, 132] on icon "button" at bounding box center [210, 132] width 23 height 23
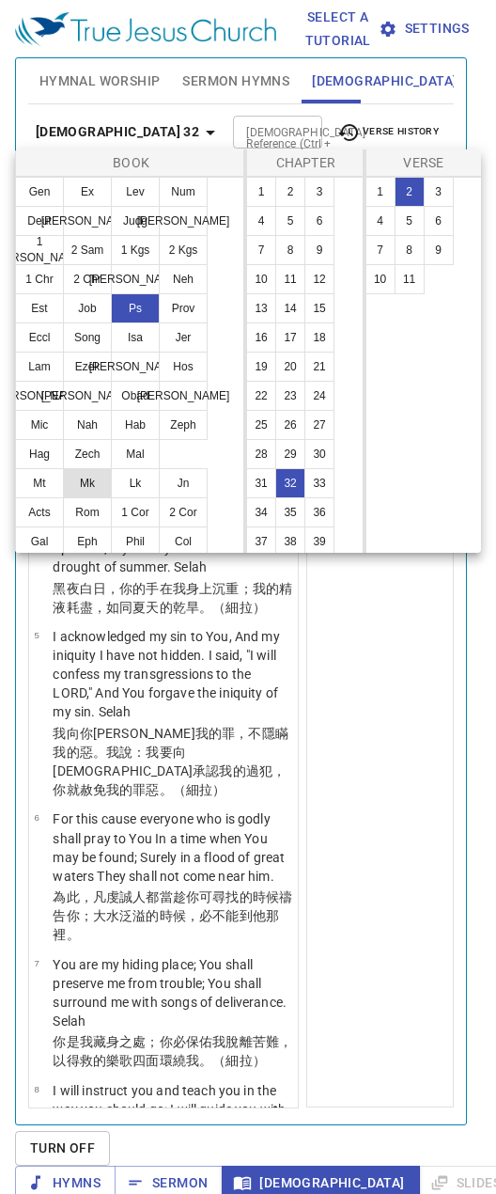
drag, startPoint x: 85, startPoint y: 504, endPoint x: 100, endPoint y: 469, distance: 37.9
click at [85, 504] on button "Rom" at bounding box center [87, 512] width 49 height 30
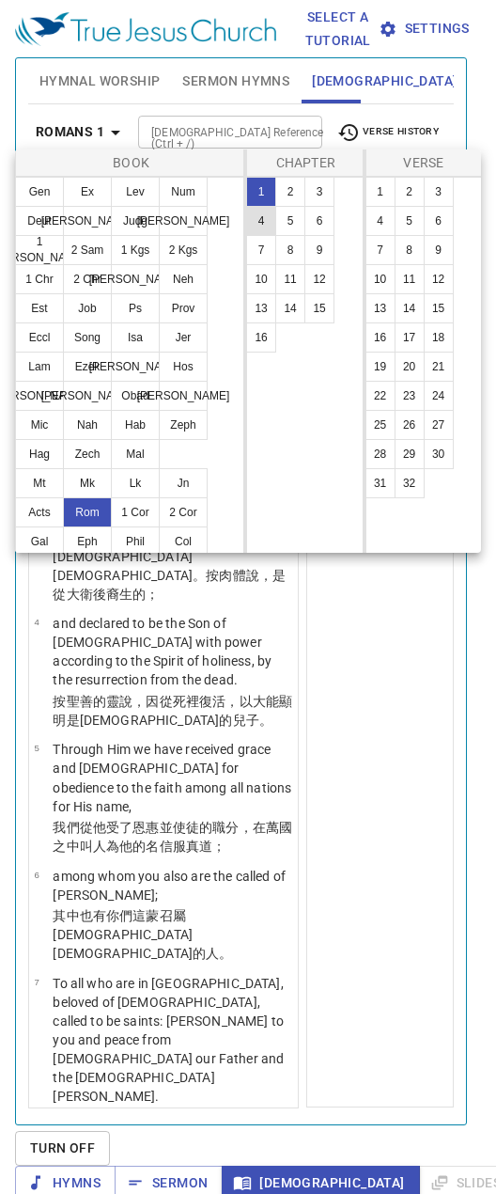
click at [262, 220] on button "4" at bounding box center [261, 221] width 30 height 30
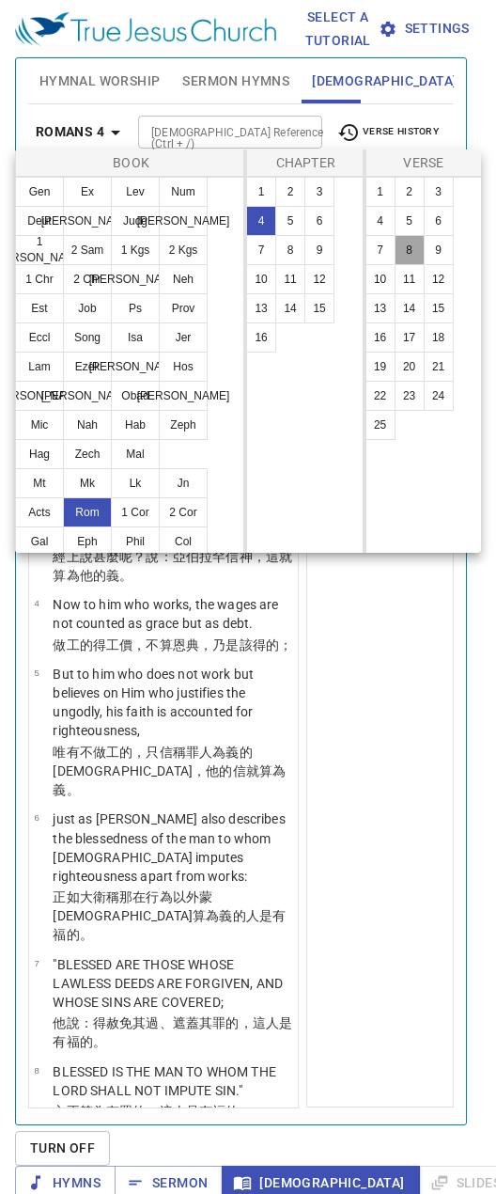
click at [401, 243] on button "8" at bounding box center [410, 250] width 30 height 30
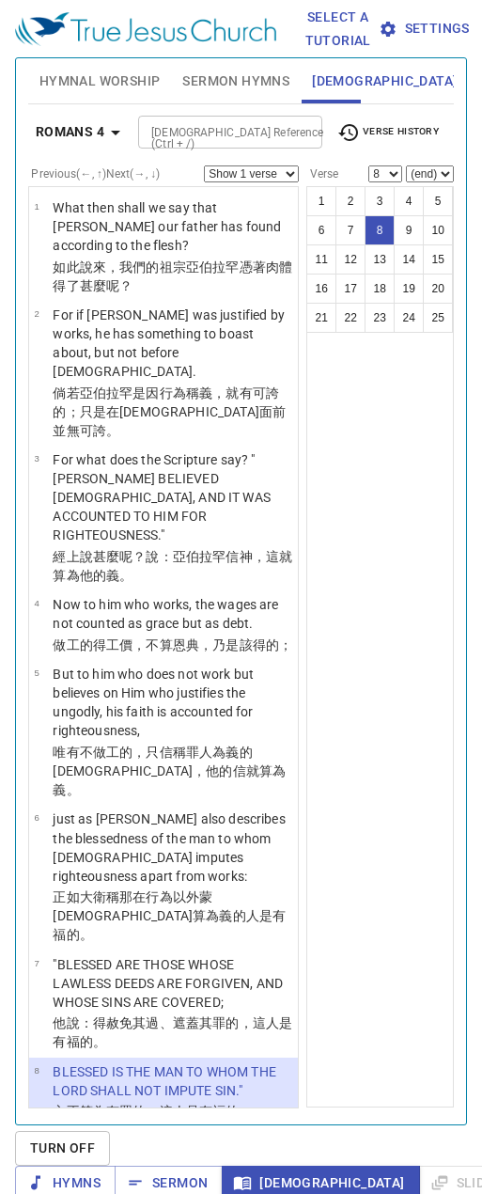
click at [81, 121] on b "Romans 4" at bounding box center [70, 131] width 69 height 23
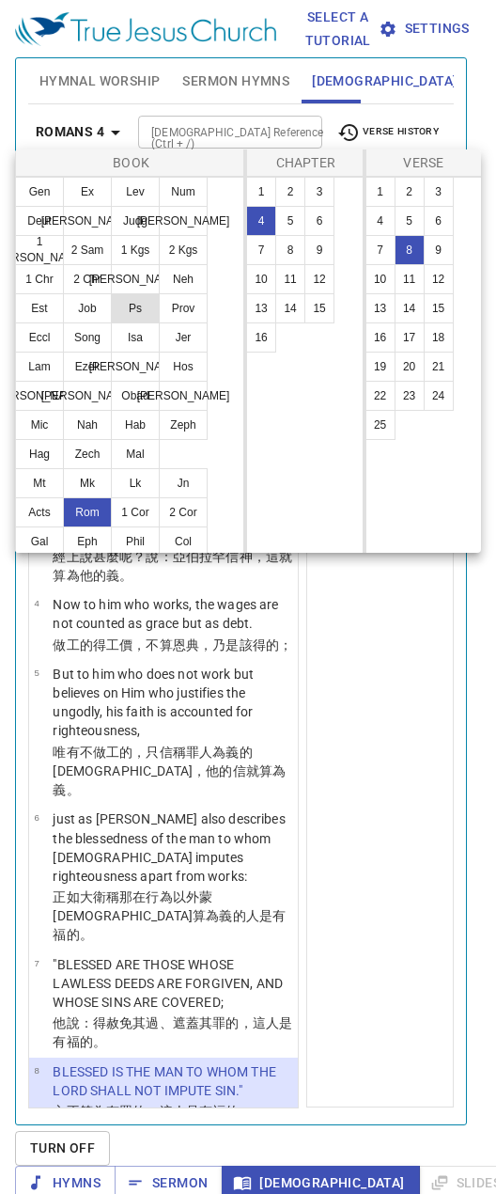
drag, startPoint x: 132, startPoint y: 300, endPoint x: 141, endPoint y: 296, distance: 10.1
click at [132, 300] on button "Ps" at bounding box center [135, 308] width 49 height 30
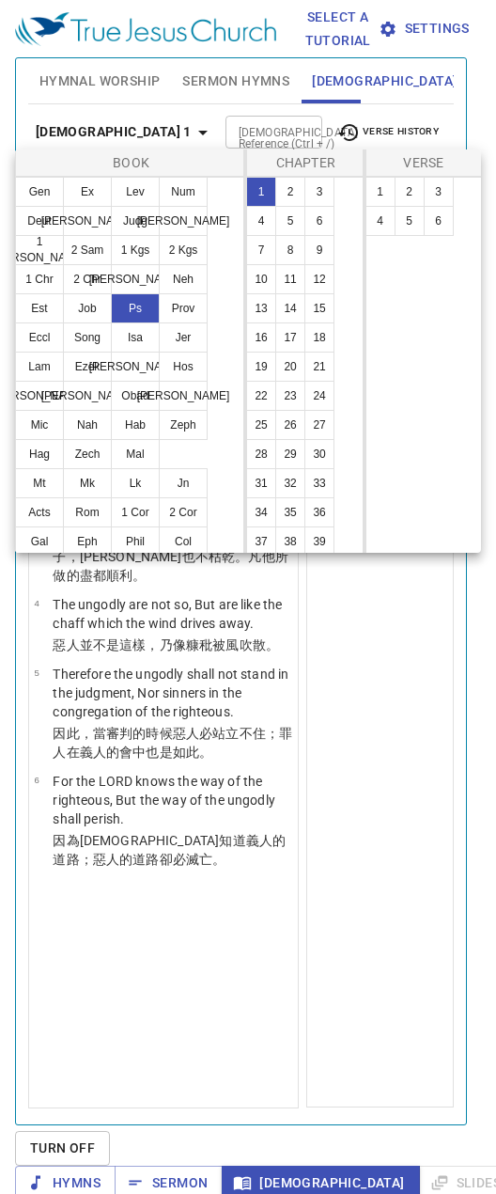
drag, startPoint x: 291, startPoint y: 477, endPoint x: 370, endPoint y: 307, distance: 187.5
click at [291, 477] on button "32" at bounding box center [290, 483] width 30 height 30
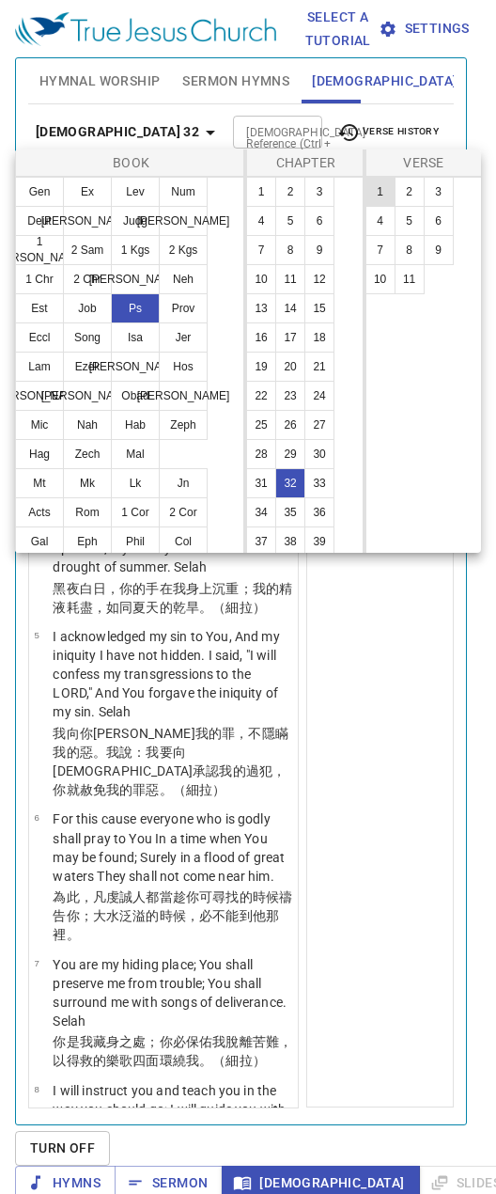
click at [370, 186] on button "1" at bounding box center [381, 192] width 30 height 30
select select "1"
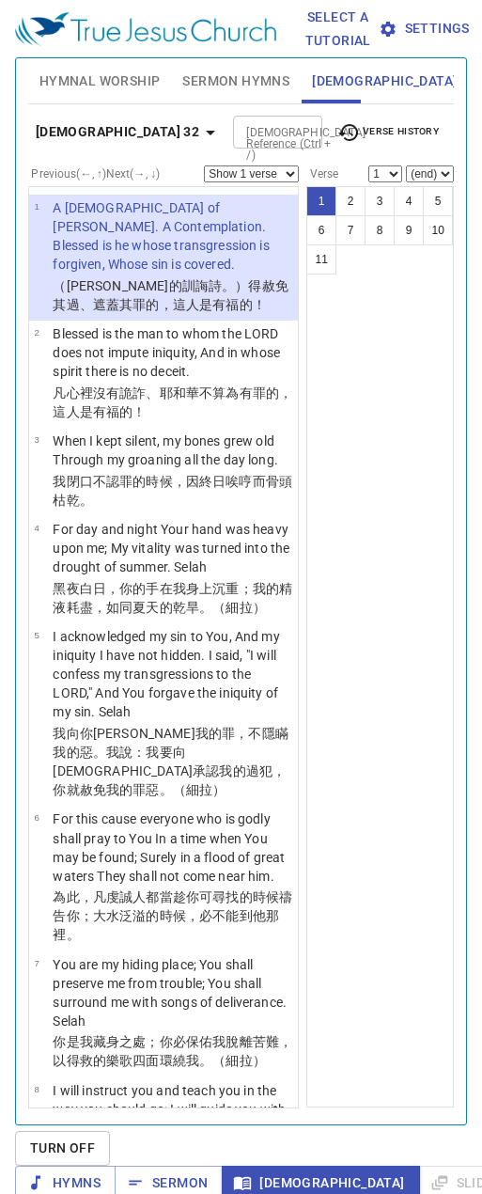
click at [263, 171] on select "Show 1 verse Show 2 verses Show 3 verses Show 4 verses Show 5 verses" at bounding box center [251, 173] width 95 height 17
select select "2"
click at [204, 165] on select "Show 1 verse Show 2 verses Show 3 verses Show 4 verses Show 5 verses" at bounding box center [251, 173] width 95 height 17
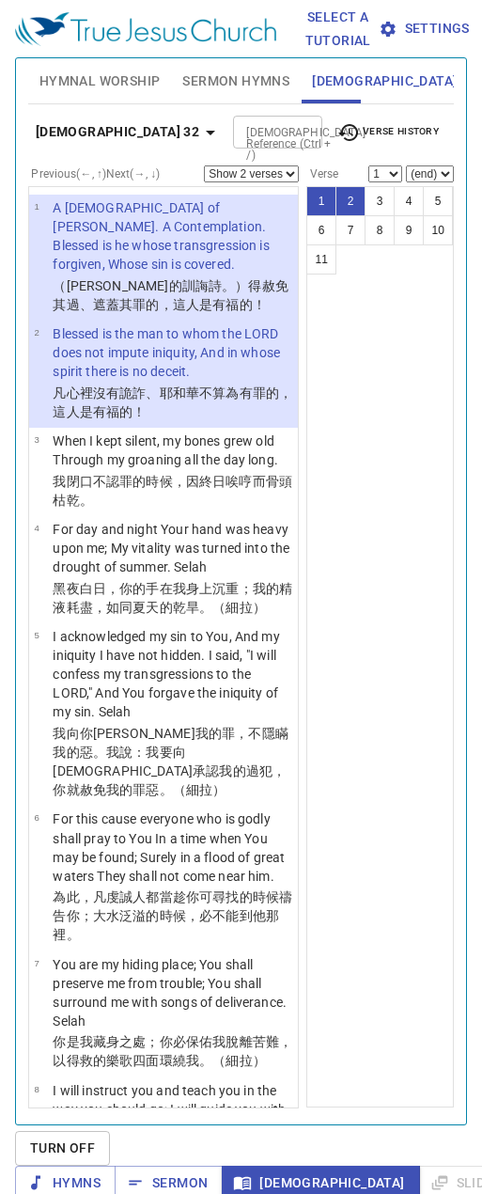
select select "2"
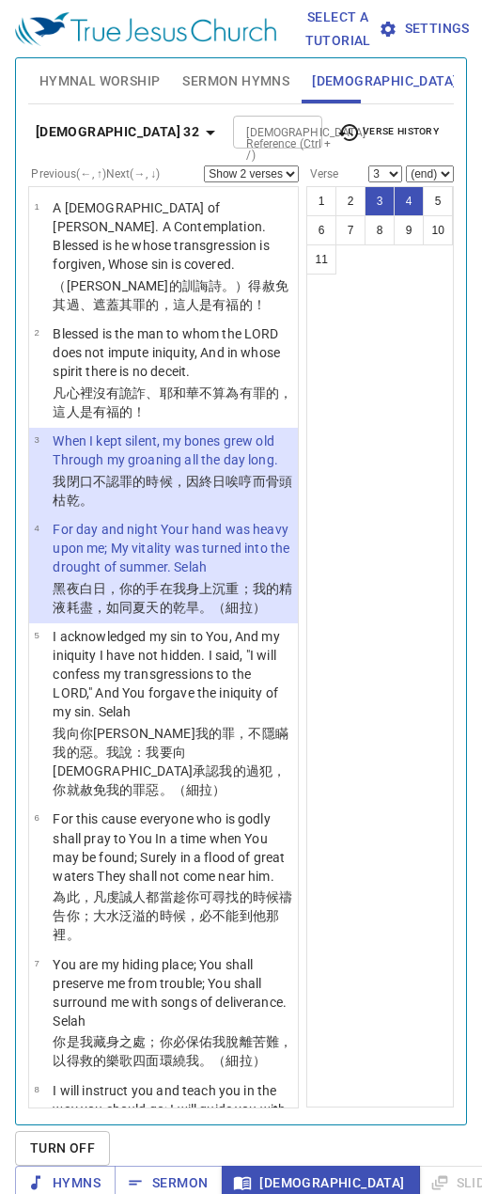
select select "2"
select select "3"
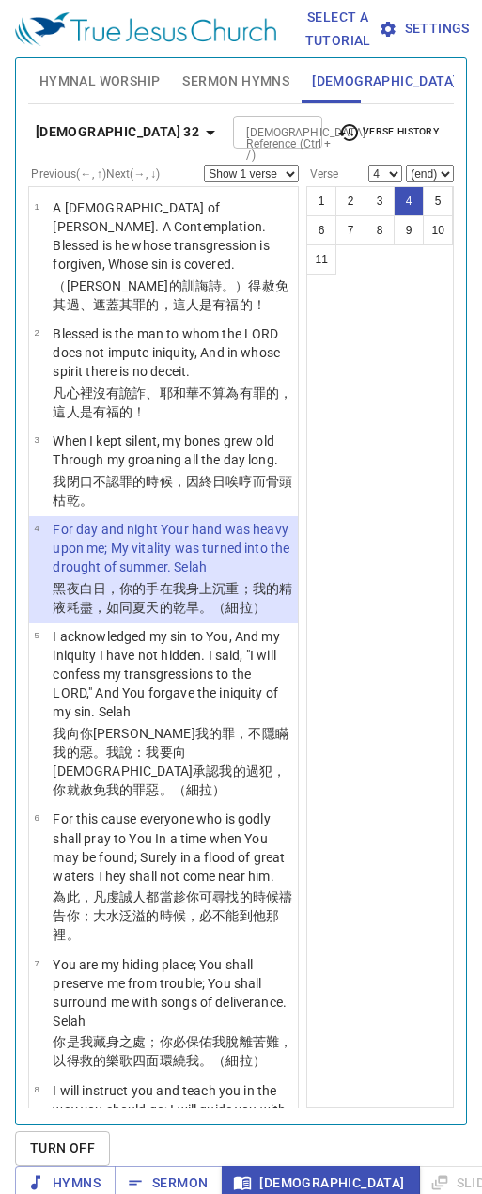
select select "4"
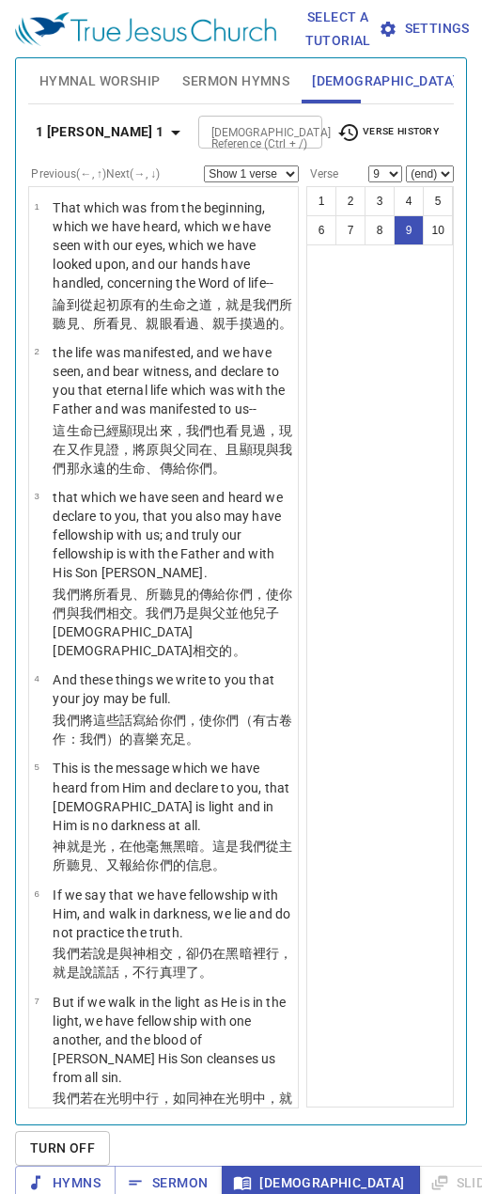
select select "9"
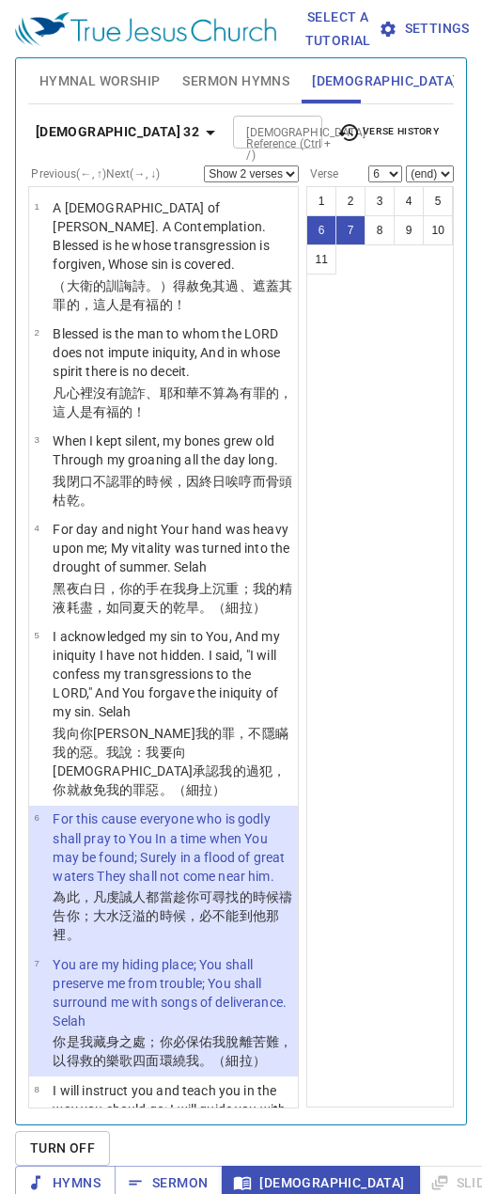
select select "2"
select select "6"
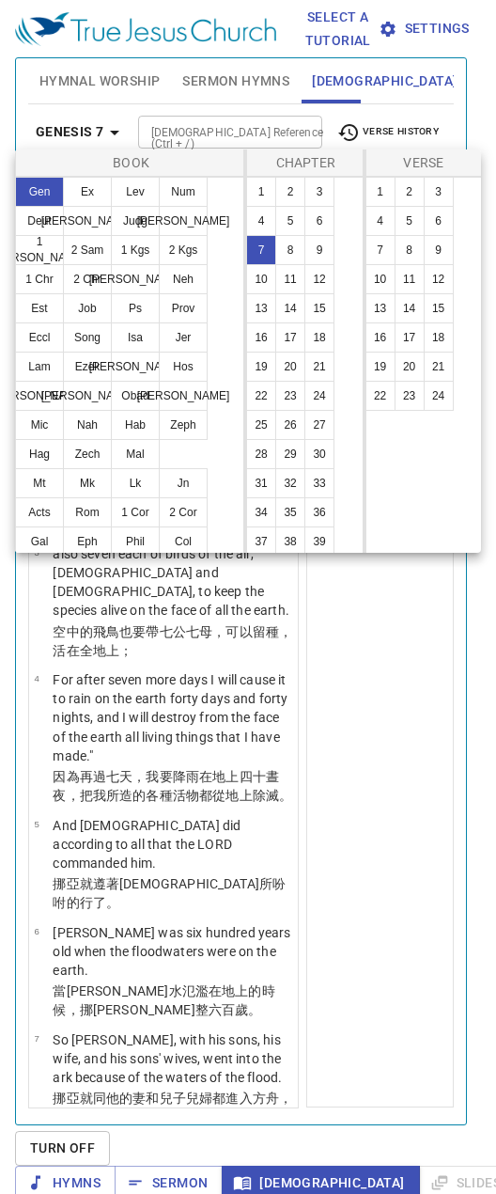
select select "6"
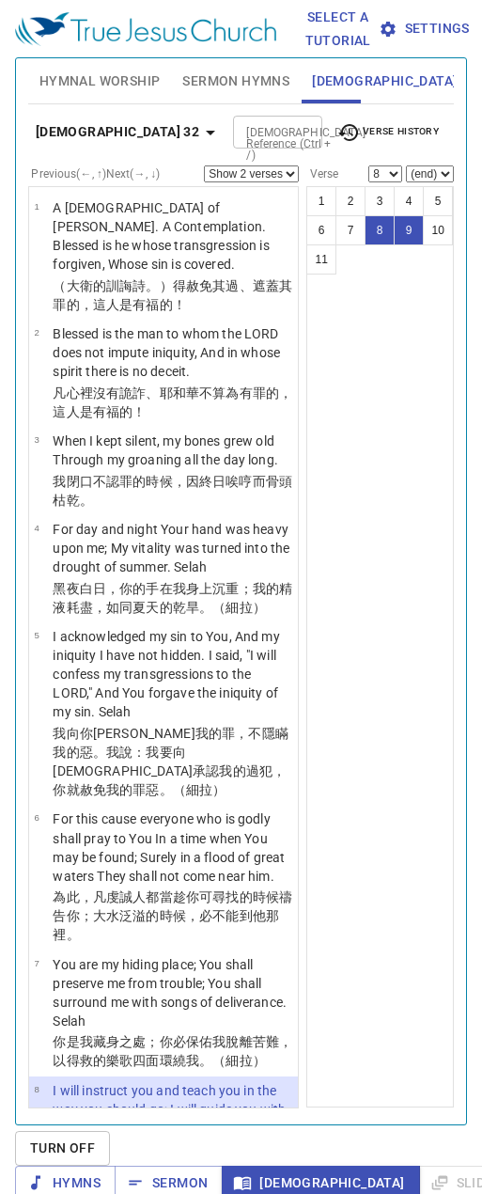
select select "2"
select select "8"
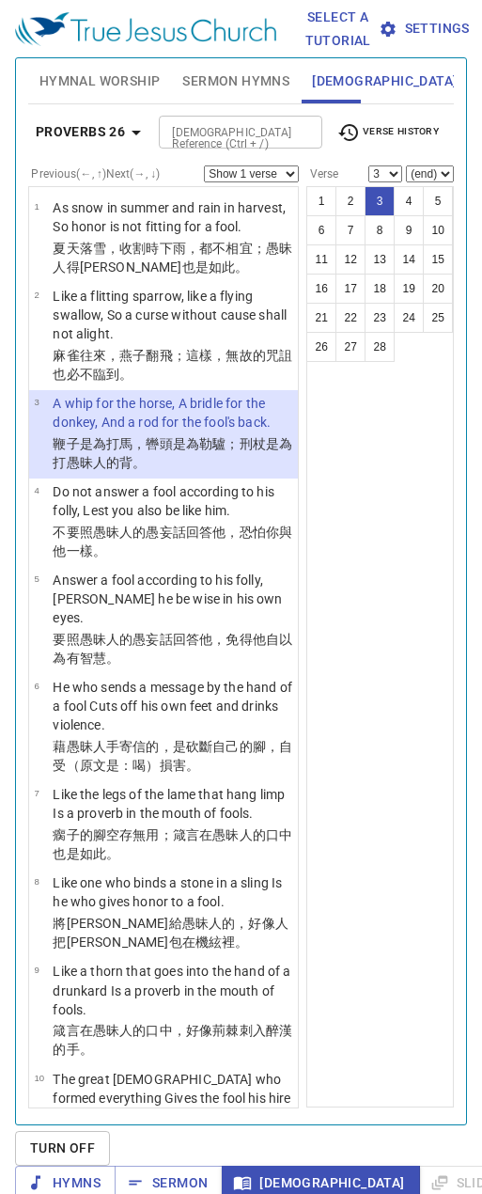
select select "3"
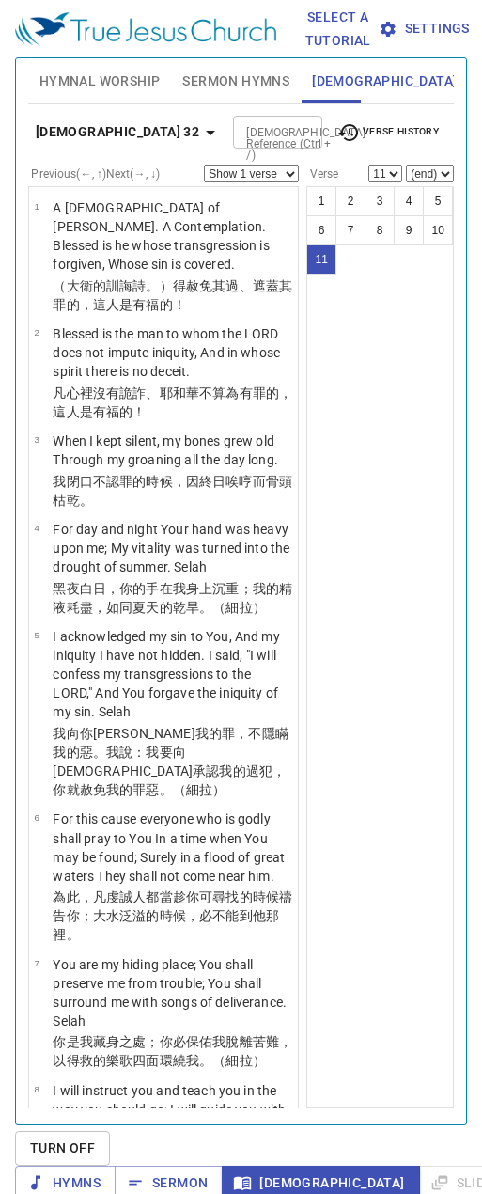
select select "11"
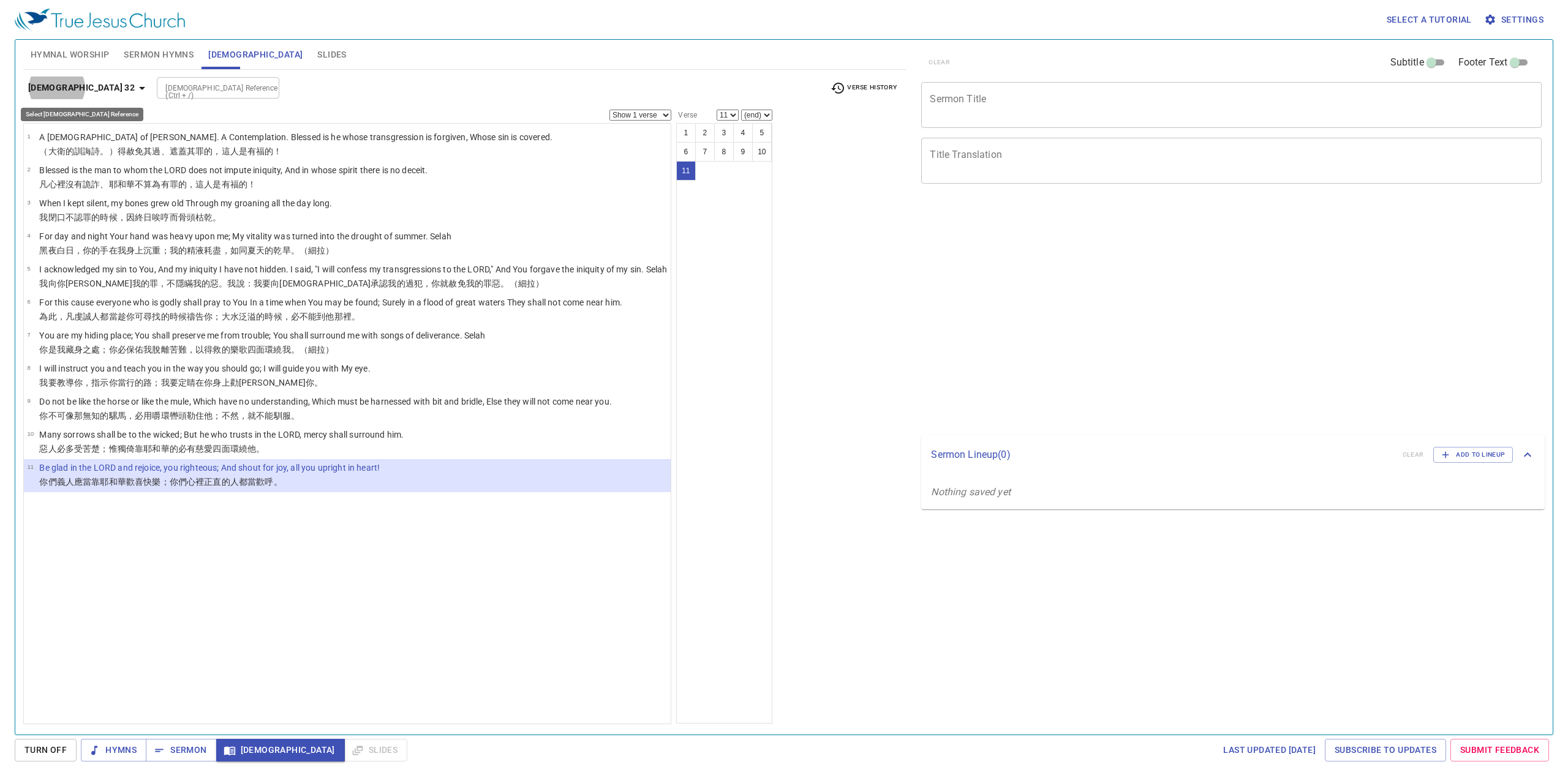
select select "11"
